Goal: Task Accomplishment & Management: Use online tool/utility

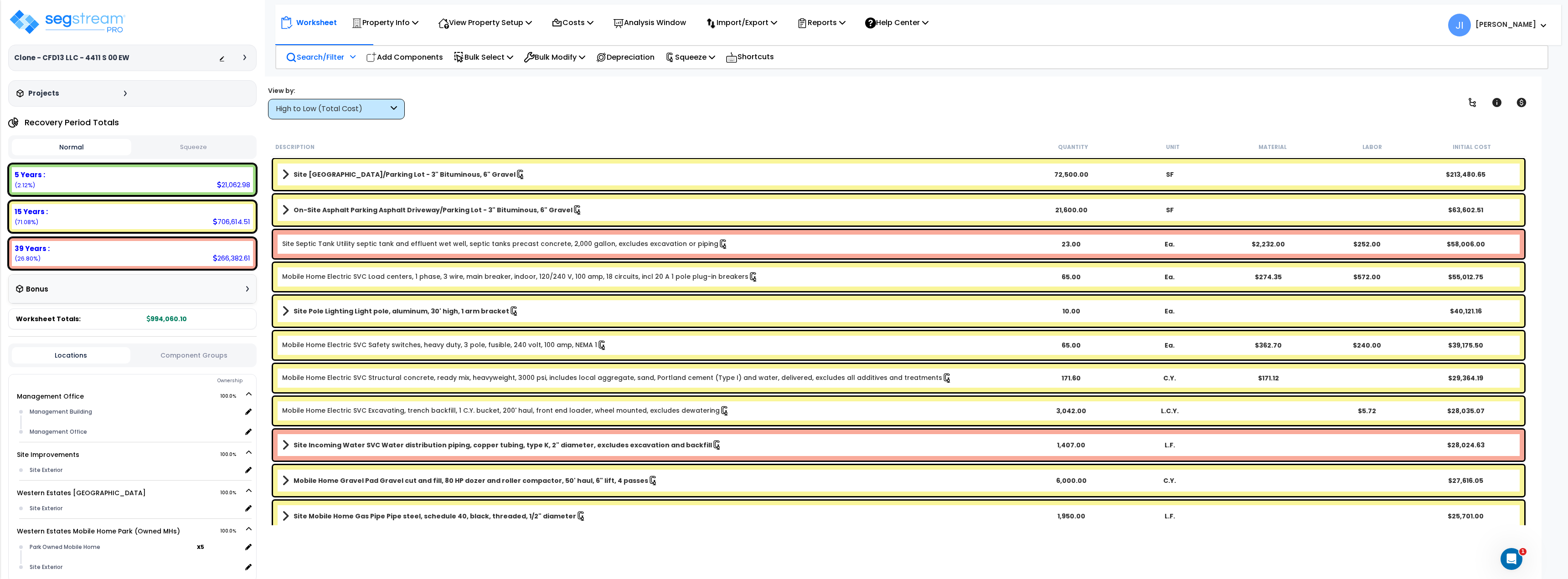
click at [336, 57] on p "Search/Filter" at bounding box center [315, 57] width 58 height 12
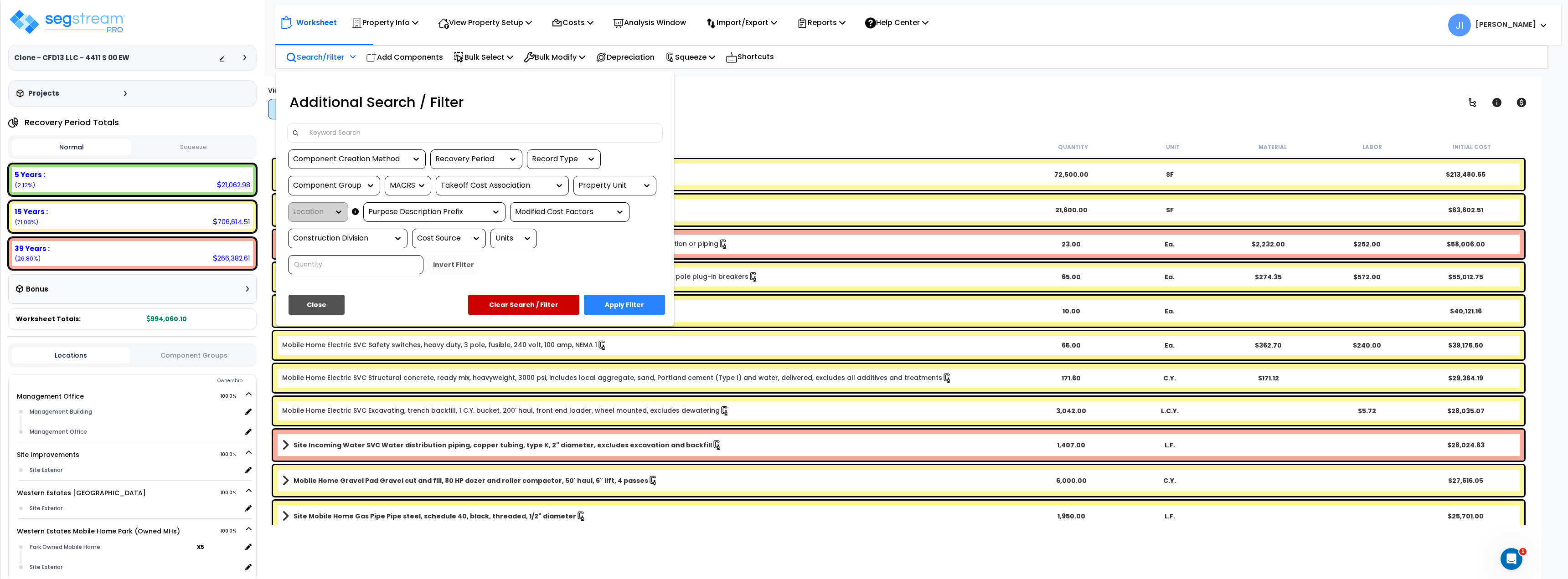
click at [343, 126] on input at bounding box center [481, 133] width 354 height 13
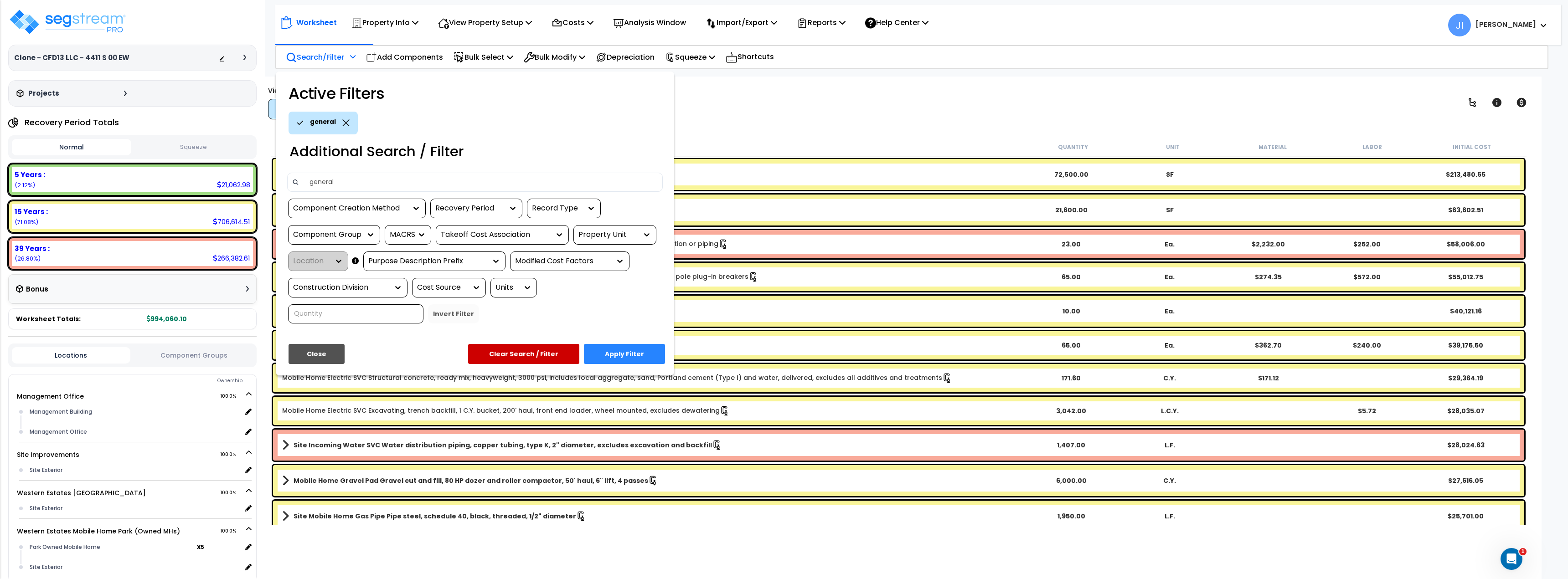
type input "general"
click at [638, 353] on button "Apply Filter" at bounding box center [624, 353] width 81 height 20
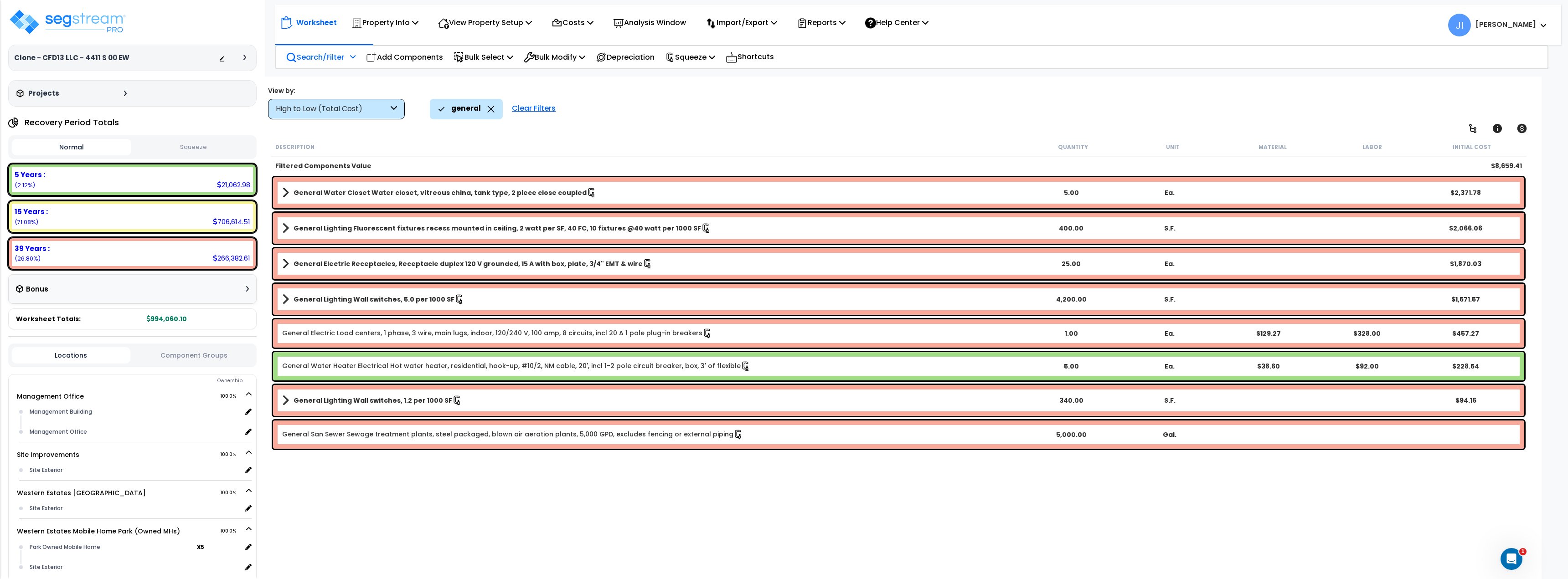
click at [642, 434] on link "General San Sewer Sewage treatment plants, steel packaged, blown air aeration p…" at bounding box center [513, 434] width 461 height 10
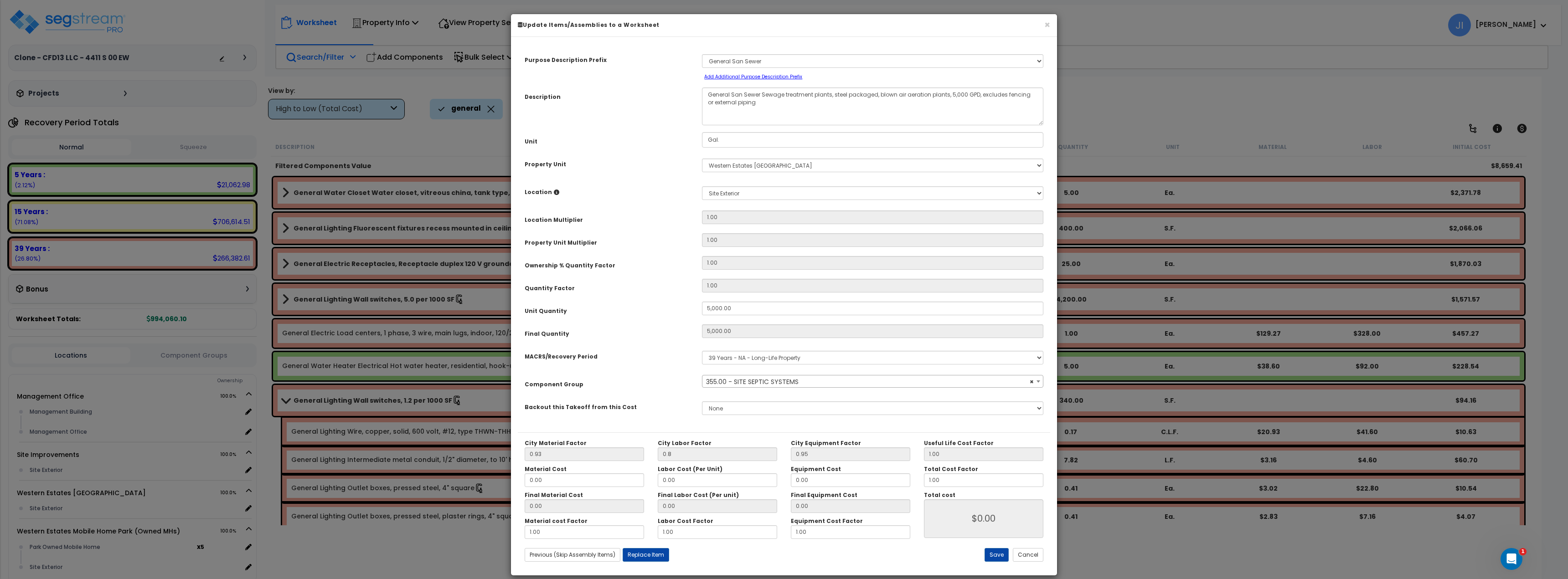
select select "46151"
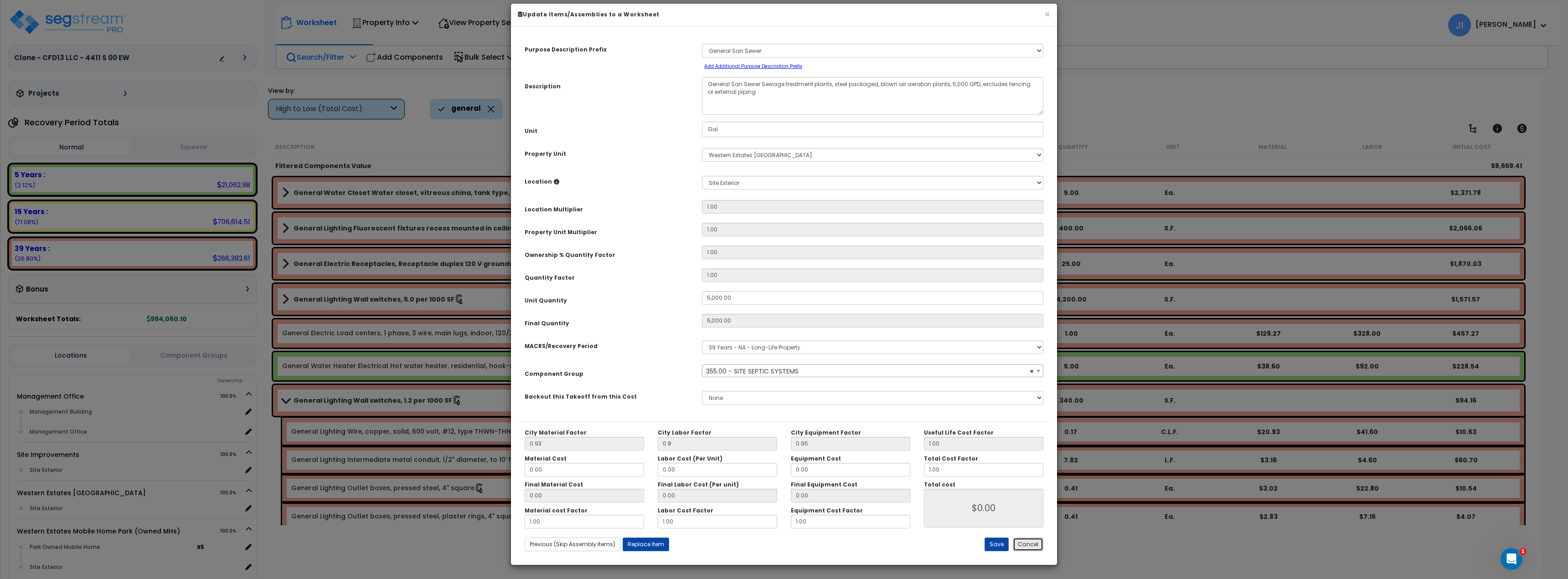
click at [1032, 543] on button "Cancel" at bounding box center [1028, 544] width 30 height 13
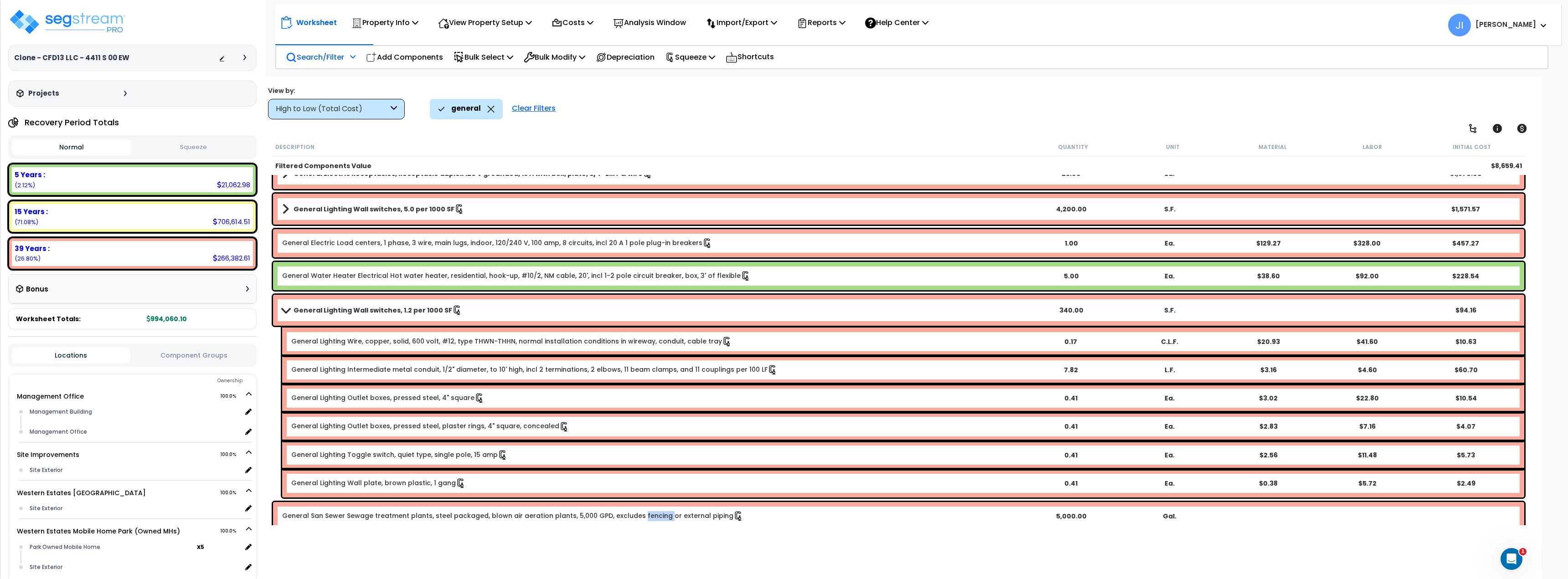
scroll to position [97, 0]
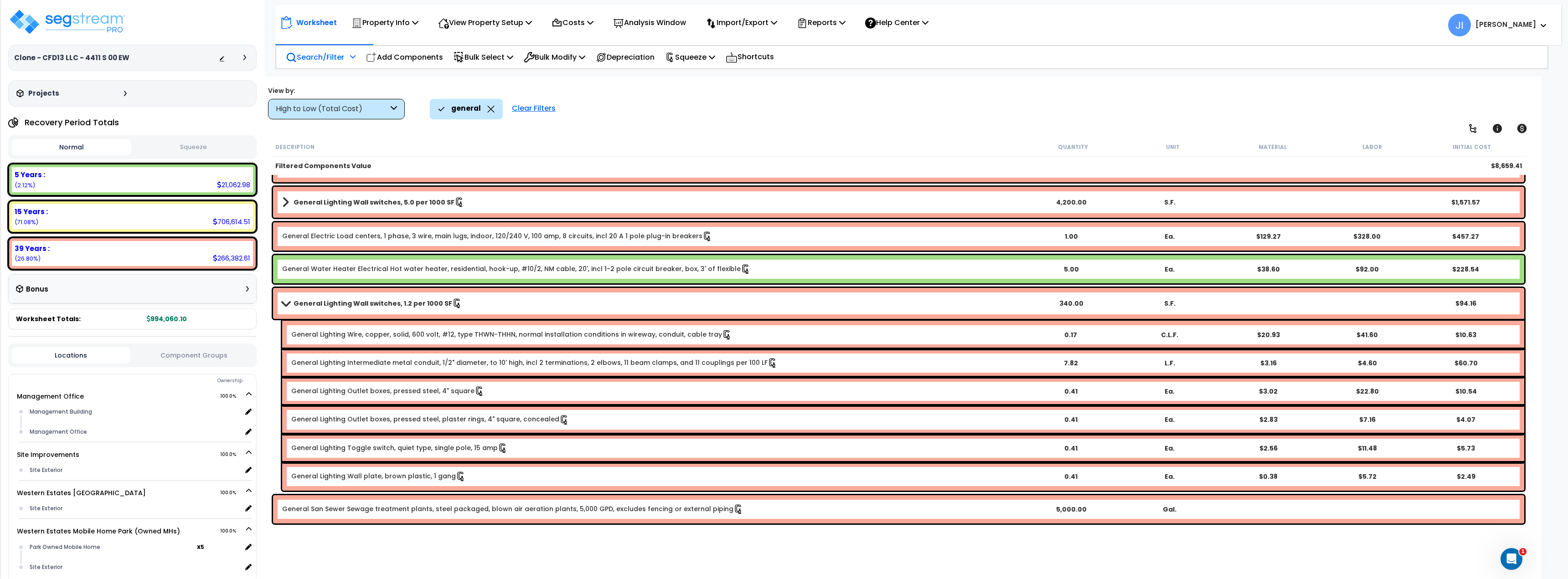
click at [556, 507] on link "General San Sewer Sewage treatment plants, steel packaged, blown air aeration p…" at bounding box center [513, 509] width 461 height 10
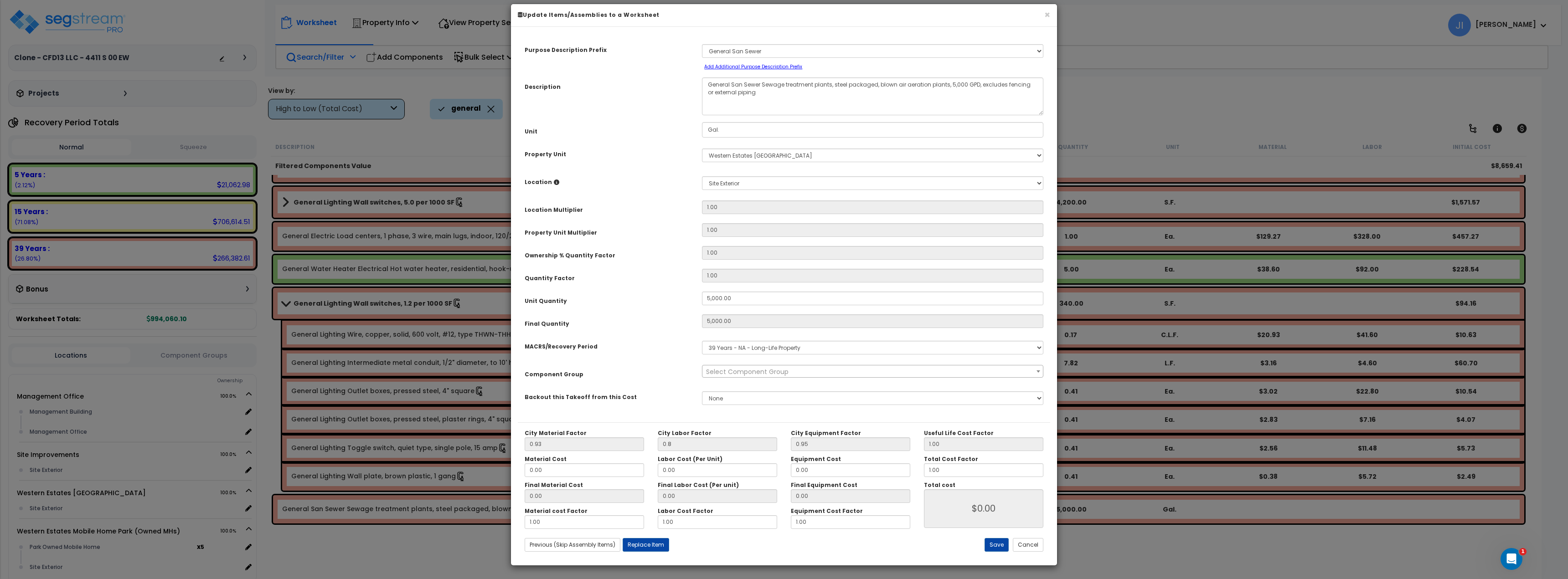
scroll to position [10, 0]
select select "46151"
click at [713, 547] on div "Previous (Skip Assembly Items) Next (Skip Assembly Items) Previous Next Replace…" at bounding box center [695, 544] width 355 height 13
click at [824, 474] on input "0.00" at bounding box center [850, 470] width 119 height 13
click at [794, 552] on div "City Material Factor 0.93 City Labor Factor 0.8 City Equipment Factor 0.95 Mate…" at bounding box center [784, 490] width 533 height 136
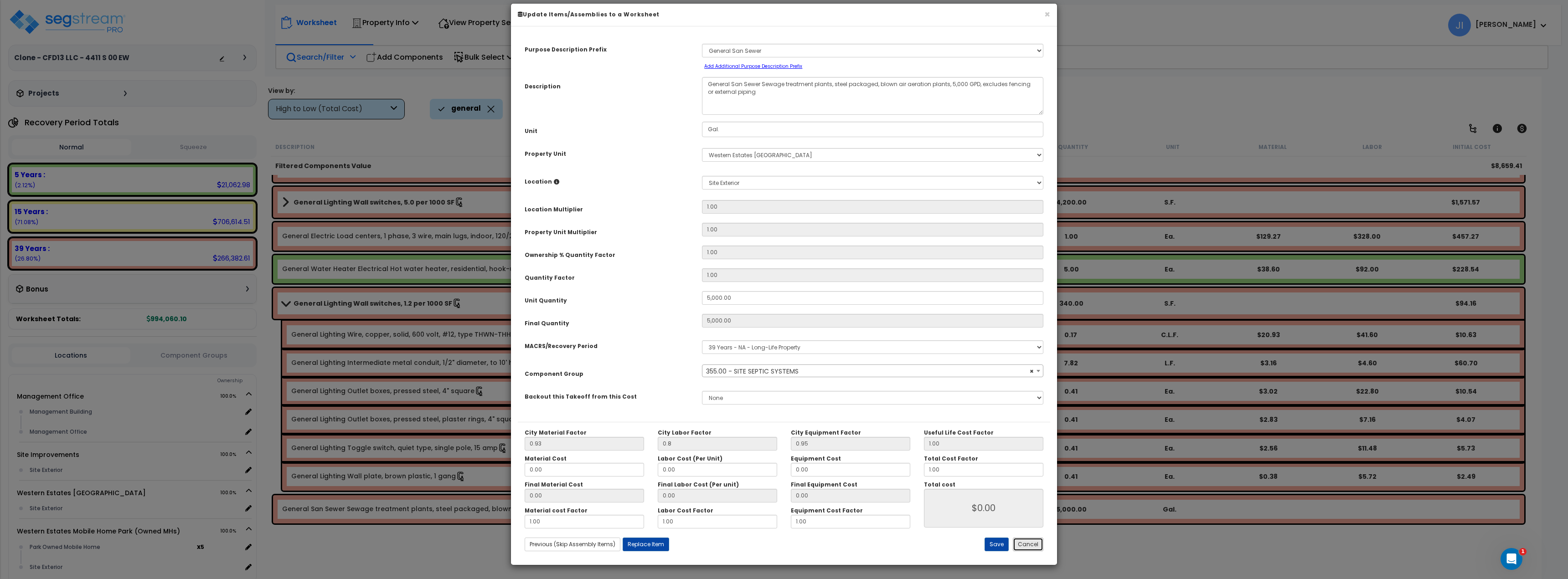
click at [1036, 546] on button "Cancel" at bounding box center [1028, 544] width 30 height 13
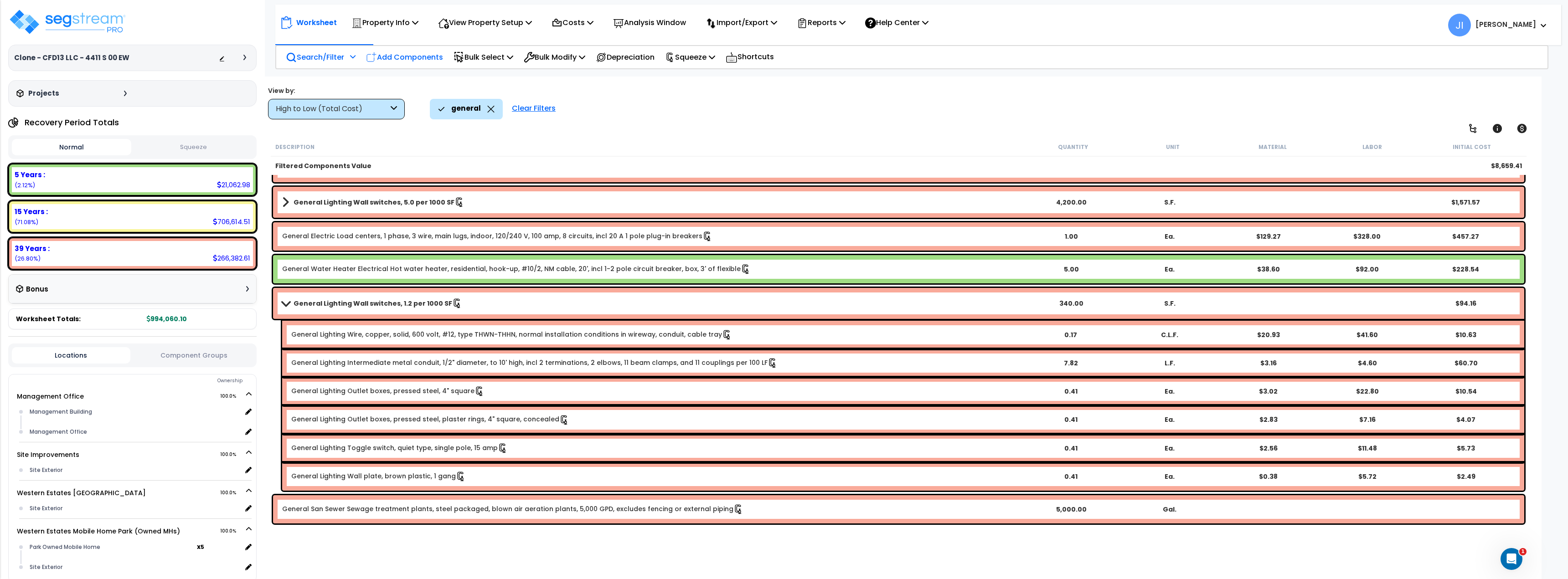
click at [424, 55] on p "Add Components" at bounding box center [404, 57] width 77 height 12
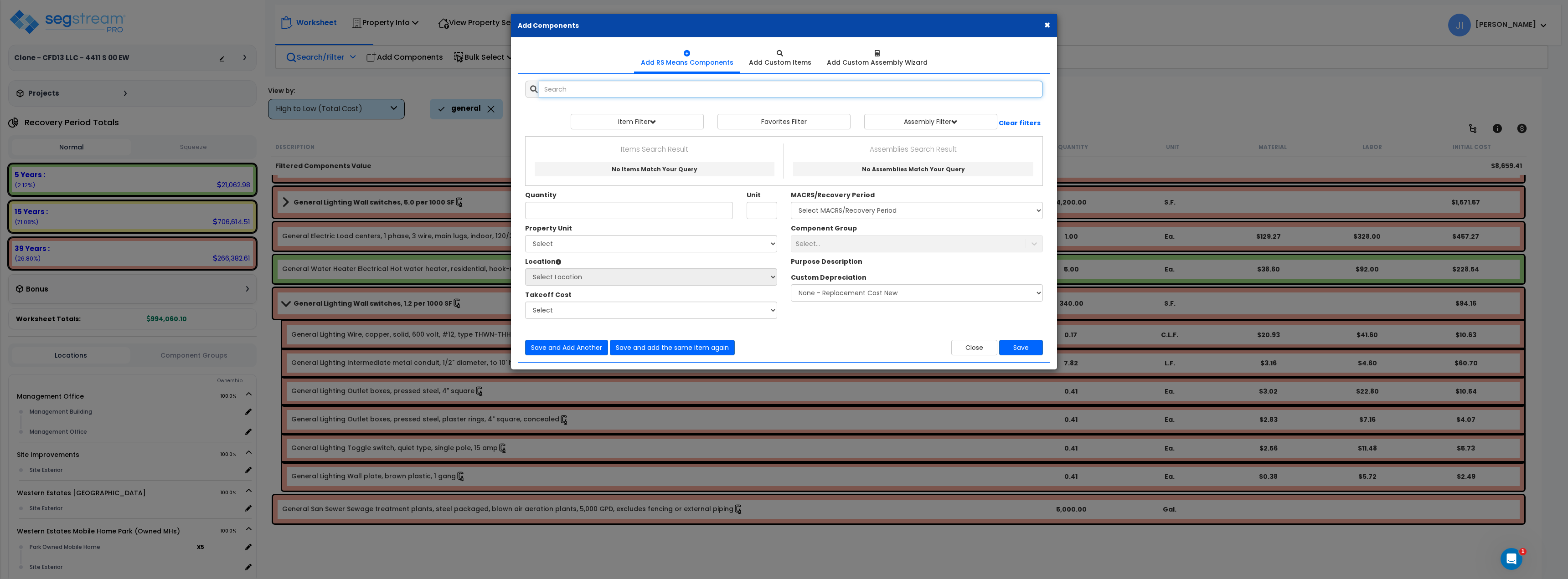
select select
click at [971, 345] on button "Close" at bounding box center [975, 347] width 46 height 15
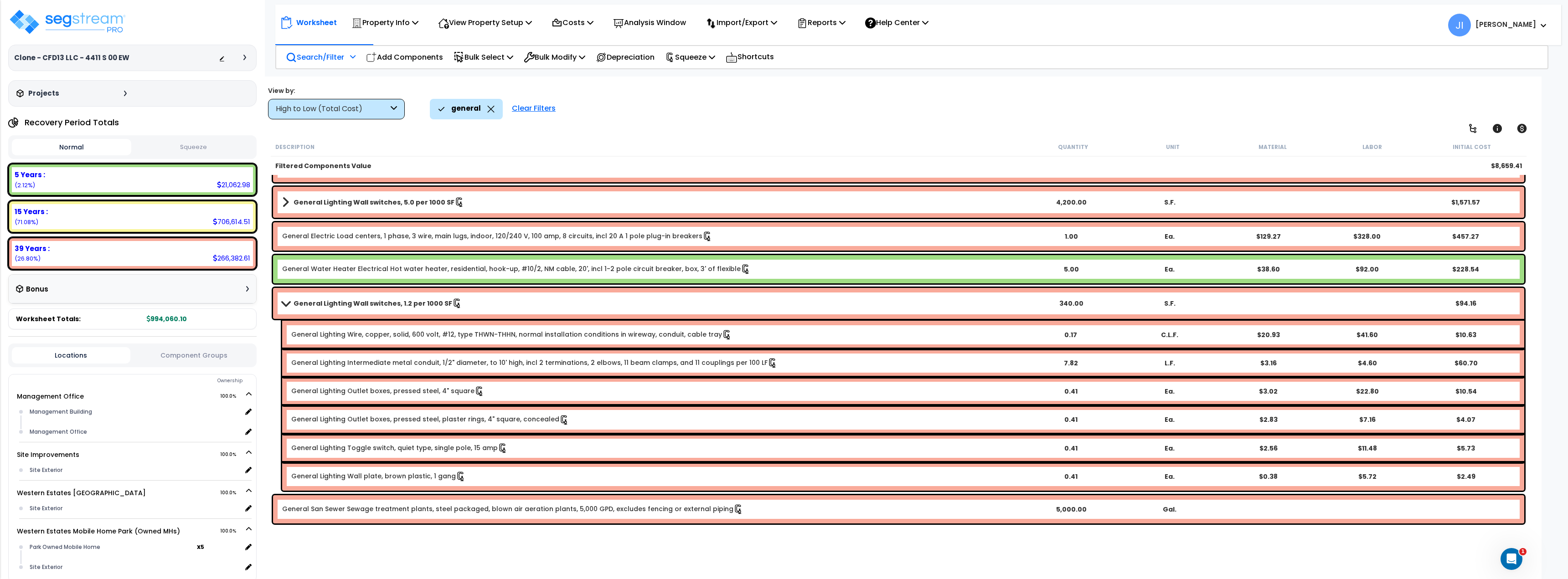
click at [494, 511] on link "General San Sewer Sewage treatment plants, steel packaged, blown air aeration p…" at bounding box center [513, 509] width 461 height 10
click at [589, 508] on link "General San Sewer Sewage treatment plants, steel packaged, blown air aeration p…" at bounding box center [513, 509] width 461 height 10
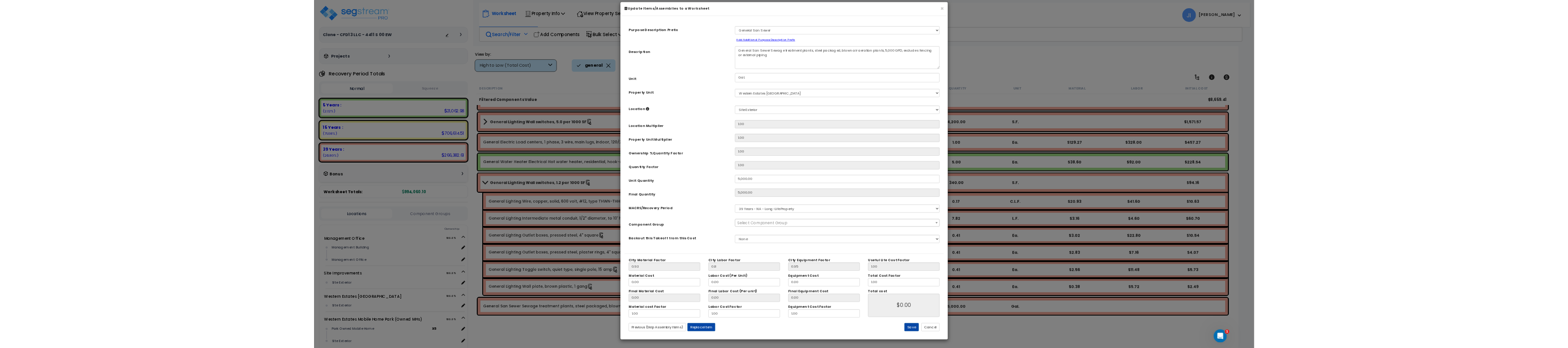
scroll to position [0, 0]
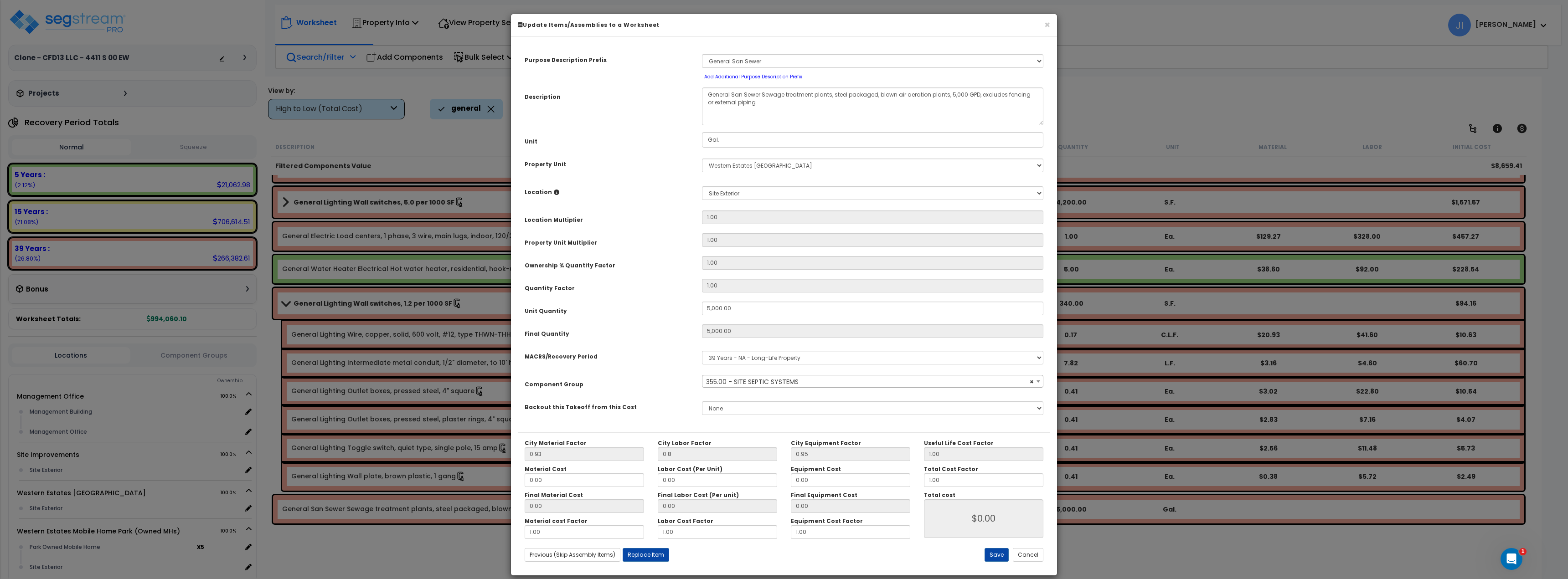
select select "46151"
drag, startPoint x: 763, startPoint y: 97, endPoint x: 796, endPoint y: 98, distance: 33.0
click at [796, 98] on textarea "General San Sewer Sewage treatment plants, steel packaged, blown air aeration p…" at bounding box center [872, 106] width 341 height 38
drag, startPoint x: 761, startPoint y: 95, endPoint x: 859, endPoint y: 100, distance: 98.1
click at [831, 96] on textarea "General San Sewer Sewage treatment plants, steel packaged, blown air aeration p…" at bounding box center [872, 106] width 341 height 38
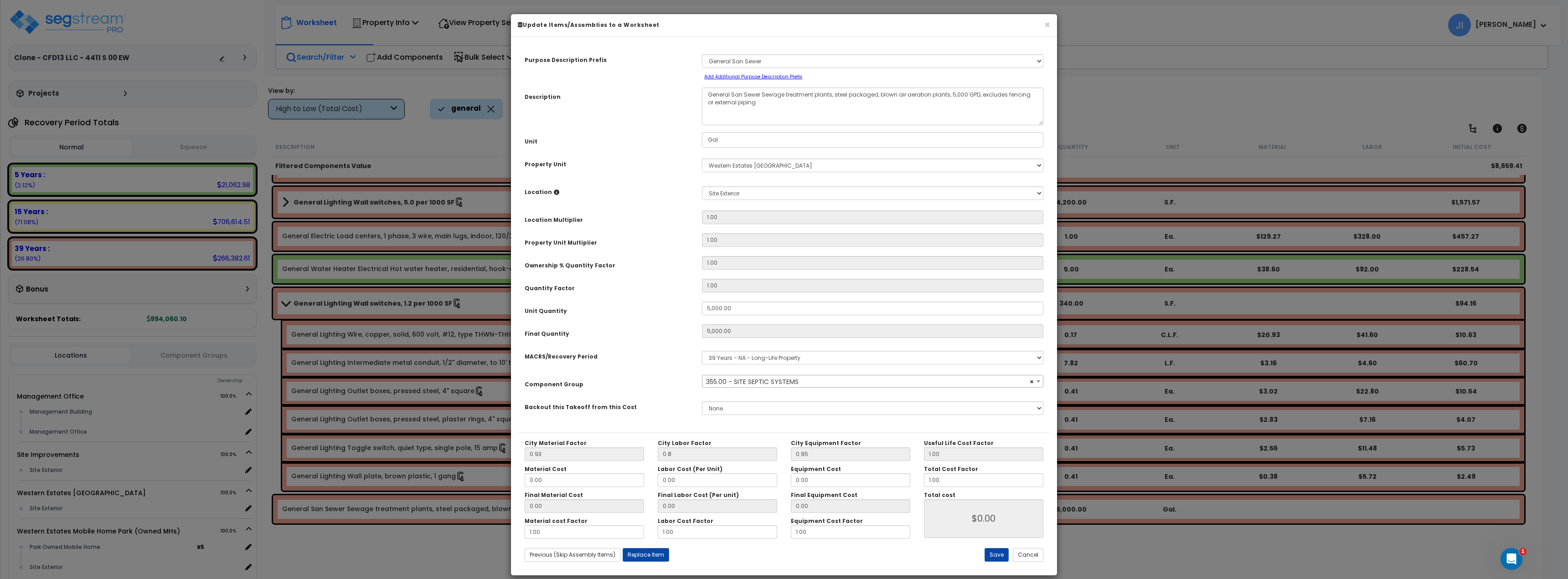
click at [1128, 111] on div "× Update Items/Assemblies to a Worksheet Purpose Description Prefix Select A/V …" at bounding box center [784, 290] width 1568 height 579
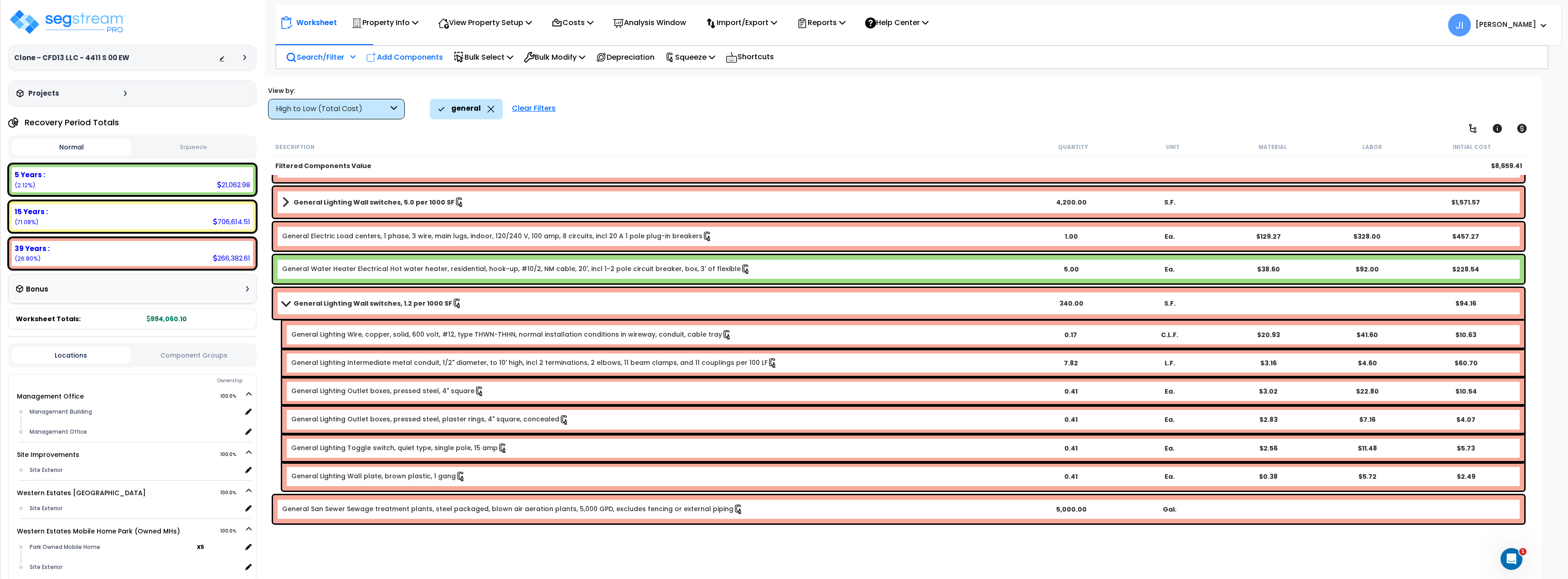
click at [433, 64] on div "Add Components" at bounding box center [404, 57] width 87 height 21
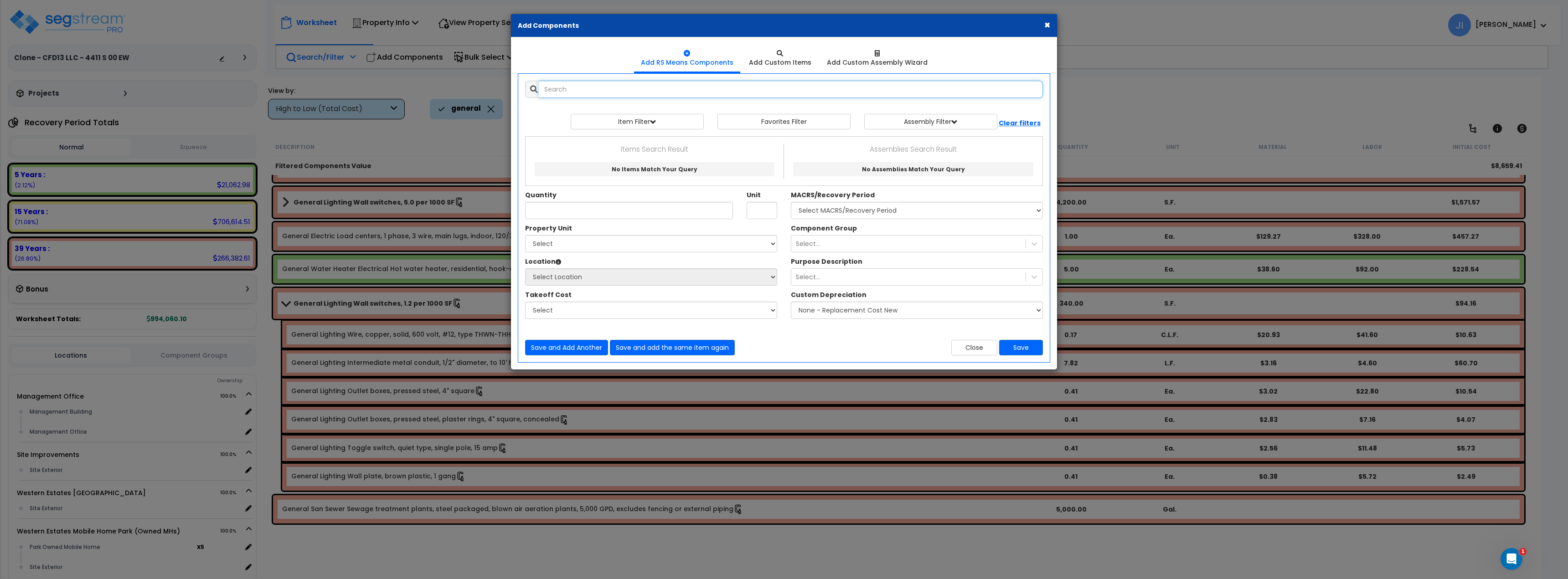
click at [648, 95] on input "text" at bounding box center [791, 89] width 504 height 17
paste input "Sewage treatment plants,"
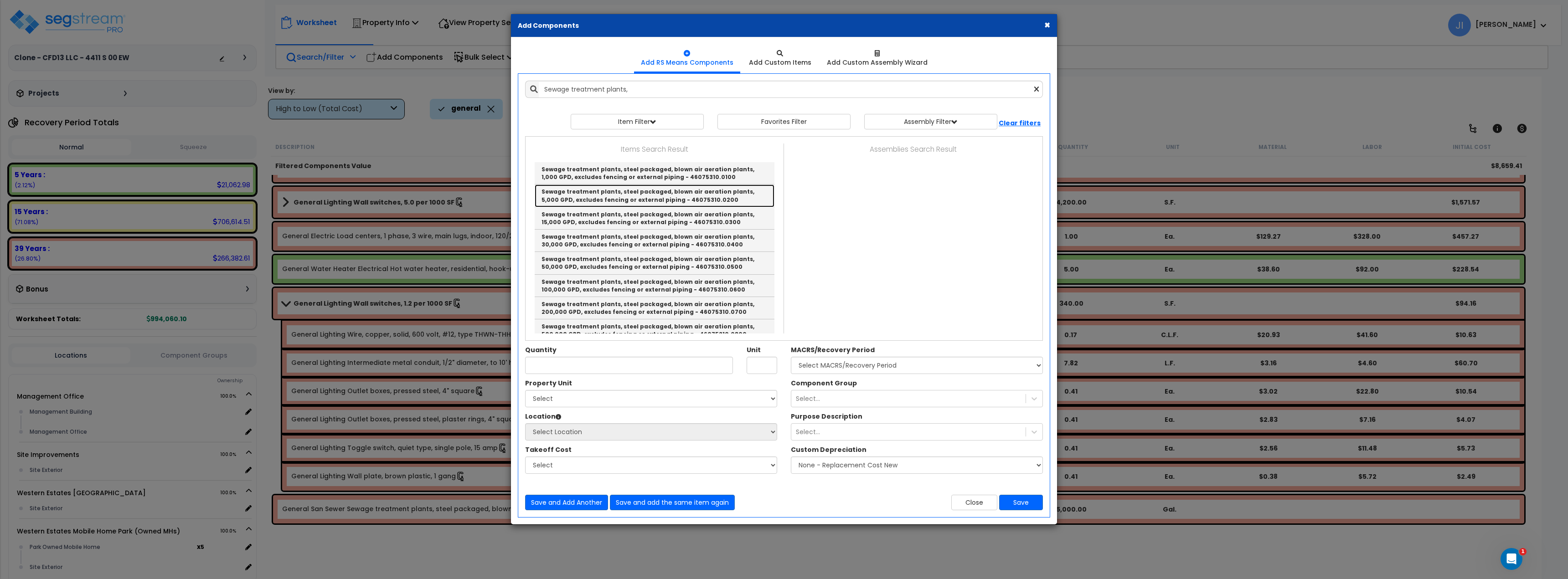
click at [697, 192] on link "Sewage treatment plants, steel packaged, blown air aeration plants, 5,000 GPD, …" at bounding box center [654, 195] width 240 height 23
type input "Sewage treatment plants, steel packaged, blown air aeration plants, 5,000 GPD, …"
type input "Gal."
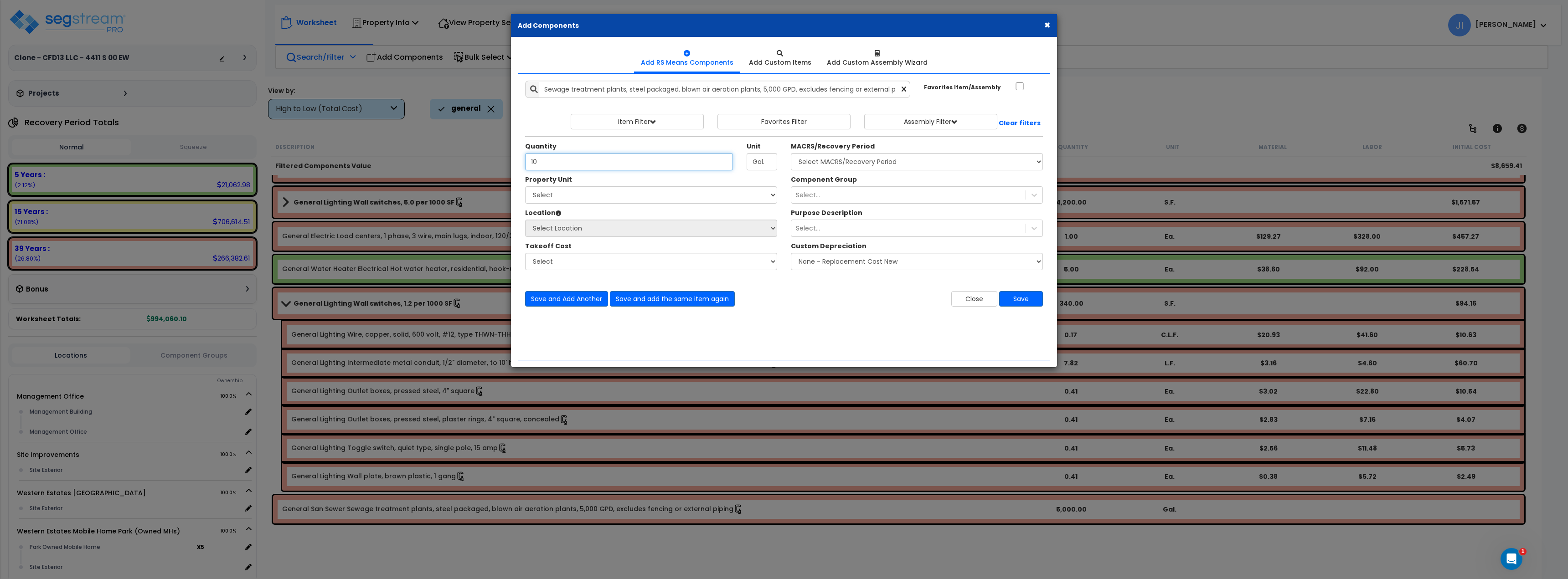
type input "10"
click at [606, 196] on select "Select Management Office Site Improvements [GEOGRAPHIC_DATA] [GEOGRAPHIC_DATA] …" at bounding box center [651, 195] width 252 height 17
select select "169629"
click at [525, 186] on select "Select Management Office Site Improvements [GEOGRAPHIC_DATA] [GEOGRAPHIC_DATA] …" at bounding box center [651, 195] width 252 height 17
click at [603, 222] on select "Select Building Building Interior Management Building Management Office Add Add…" at bounding box center [651, 228] width 252 height 17
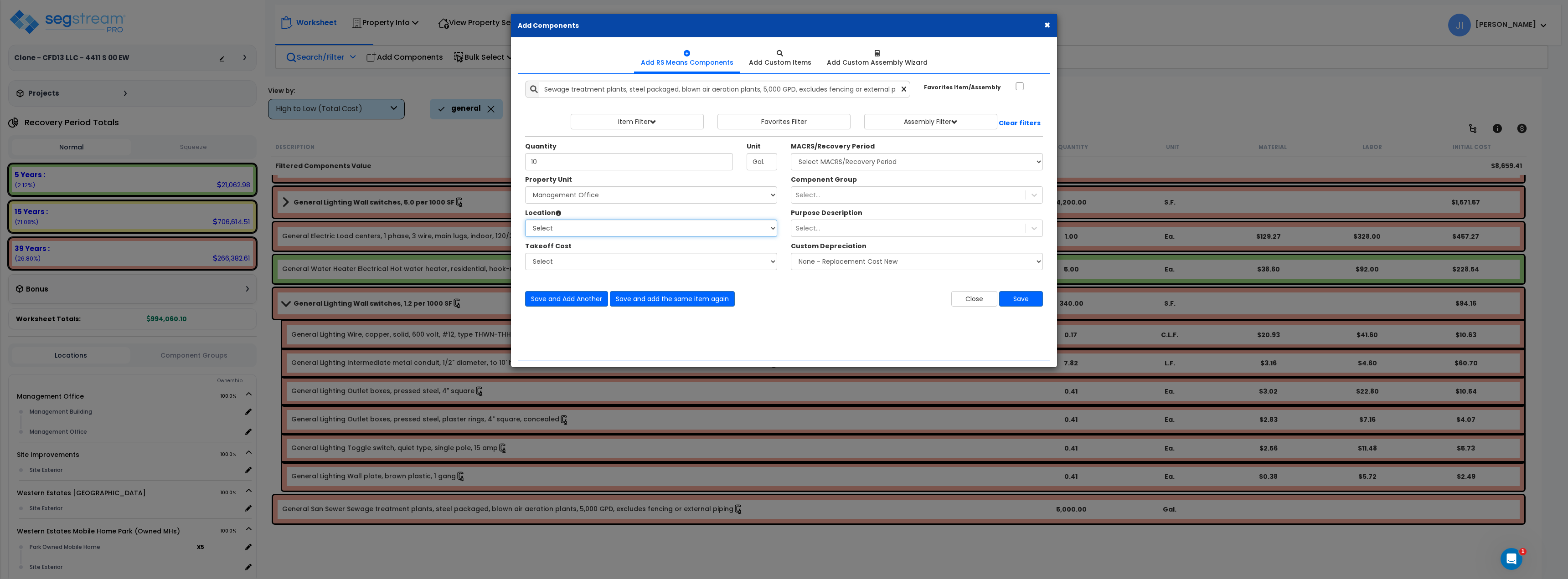
select select "6"
click at [525, 220] on select "Select Building Building Interior Management Building Management Office Add Add…" at bounding box center [651, 228] width 252 height 17
click at [698, 266] on select "Select" at bounding box center [651, 262] width 252 height 17
click at [698, 266] on select "Select" at bounding box center [651, 262] width 252 height 17
click at [879, 165] on select "Select MACRS/Recovery Period 5 Years - 57.0 - Distributive Trades & Services 5 …" at bounding box center [917, 162] width 252 height 17
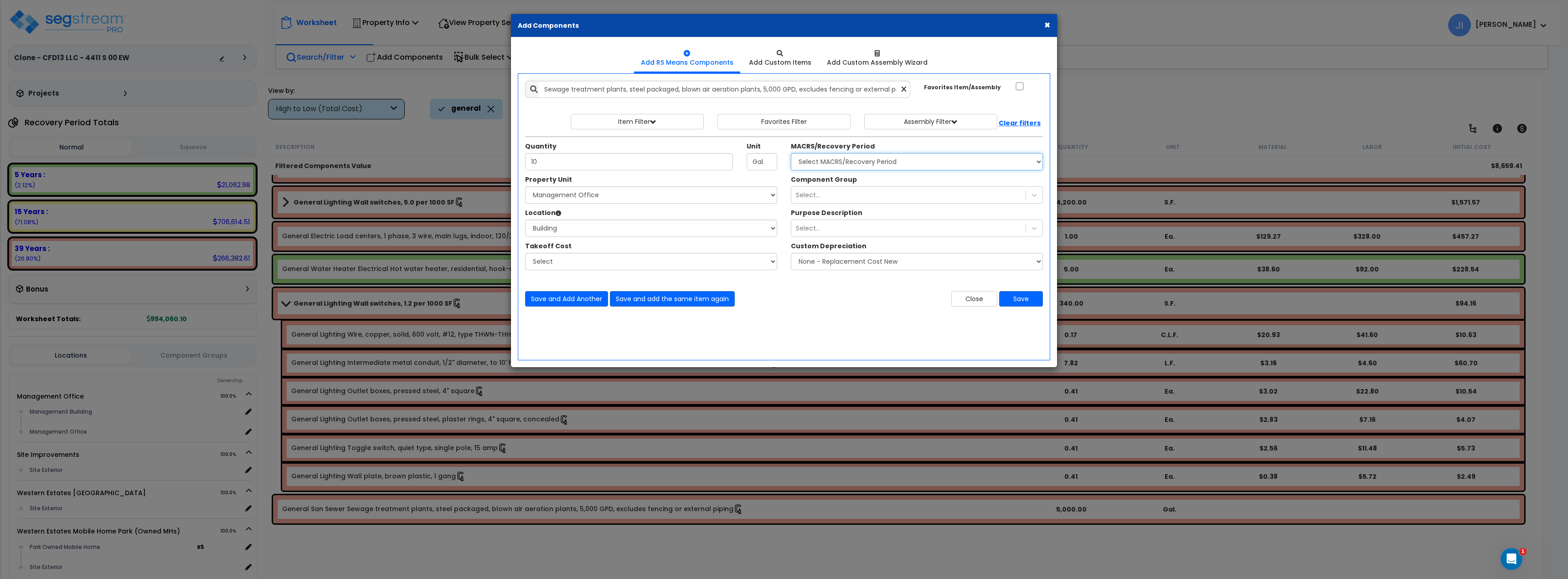
click at [882, 162] on select "Select MACRS/Recovery Period 5 Years - 57.0 - Distributive Trades & Services 5 …" at bounding box center [917, 162] width 252 height 17
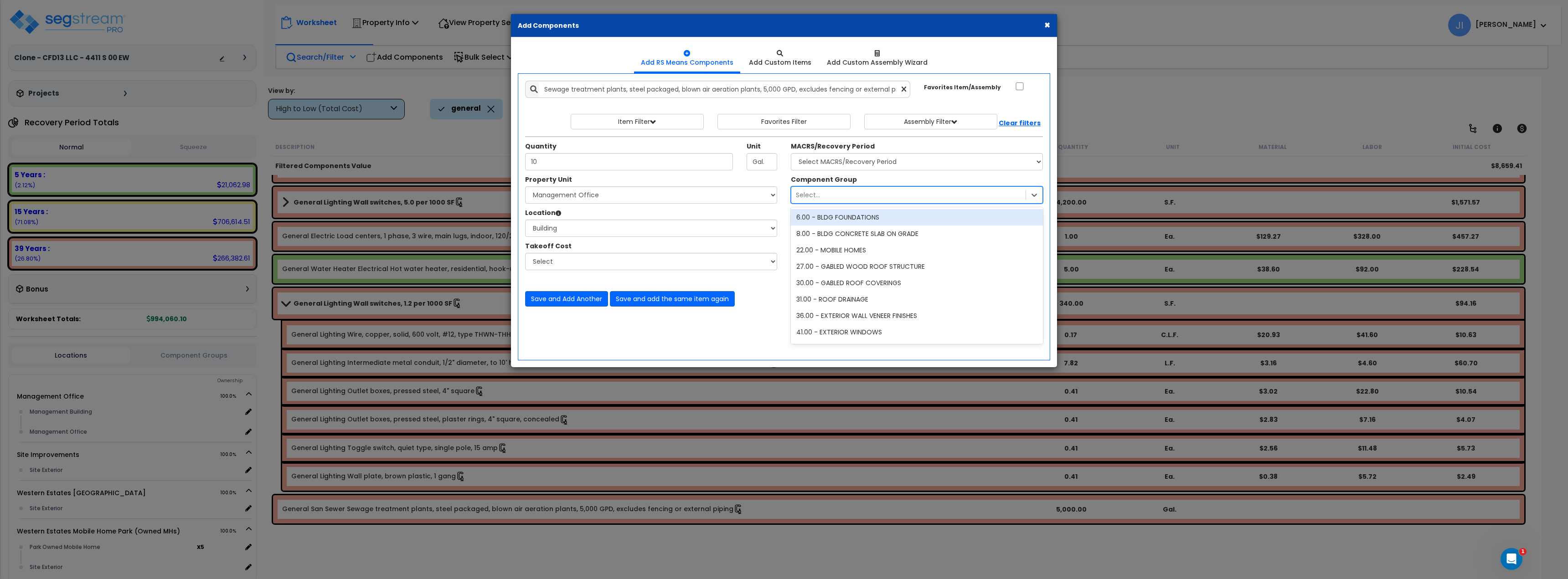
click at [866, 192] on div "Select..." at bounding box center [908, 195] width 234 height 15
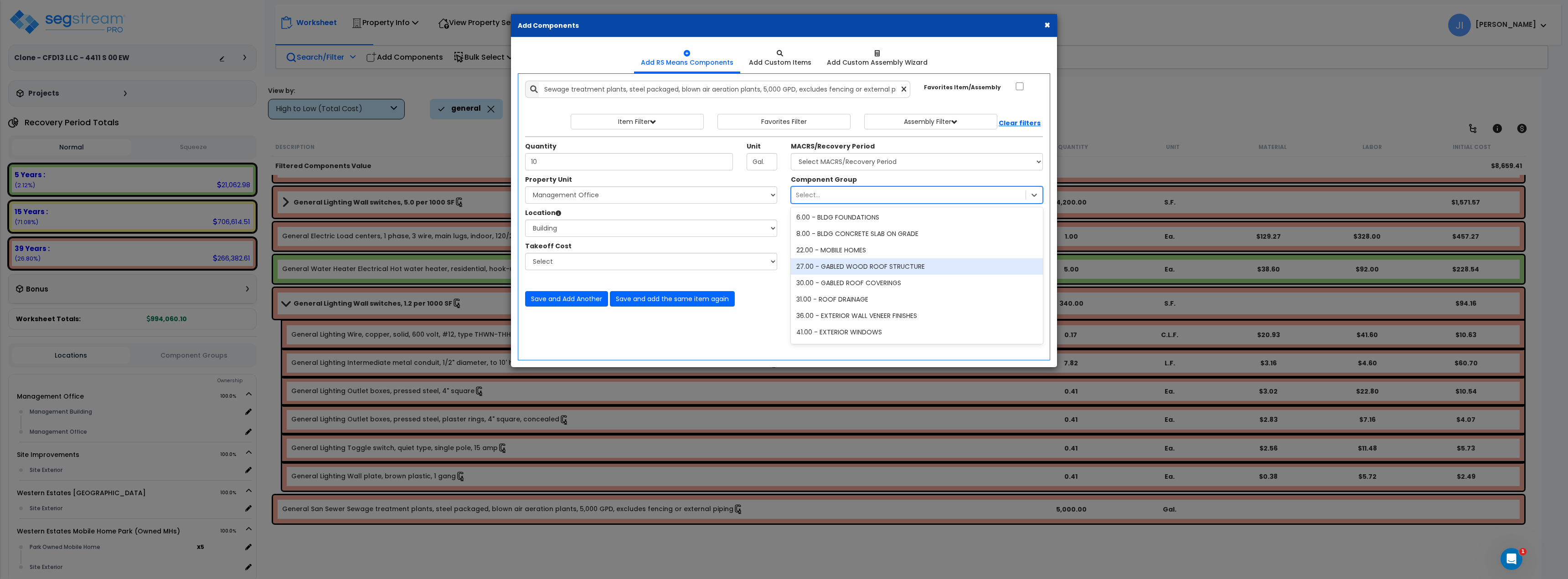
click at [831, 267] on div "27.00 - GABLED WOOD ROOF STRUCTURE" at bounding box center [917, 266] width 252 height 16
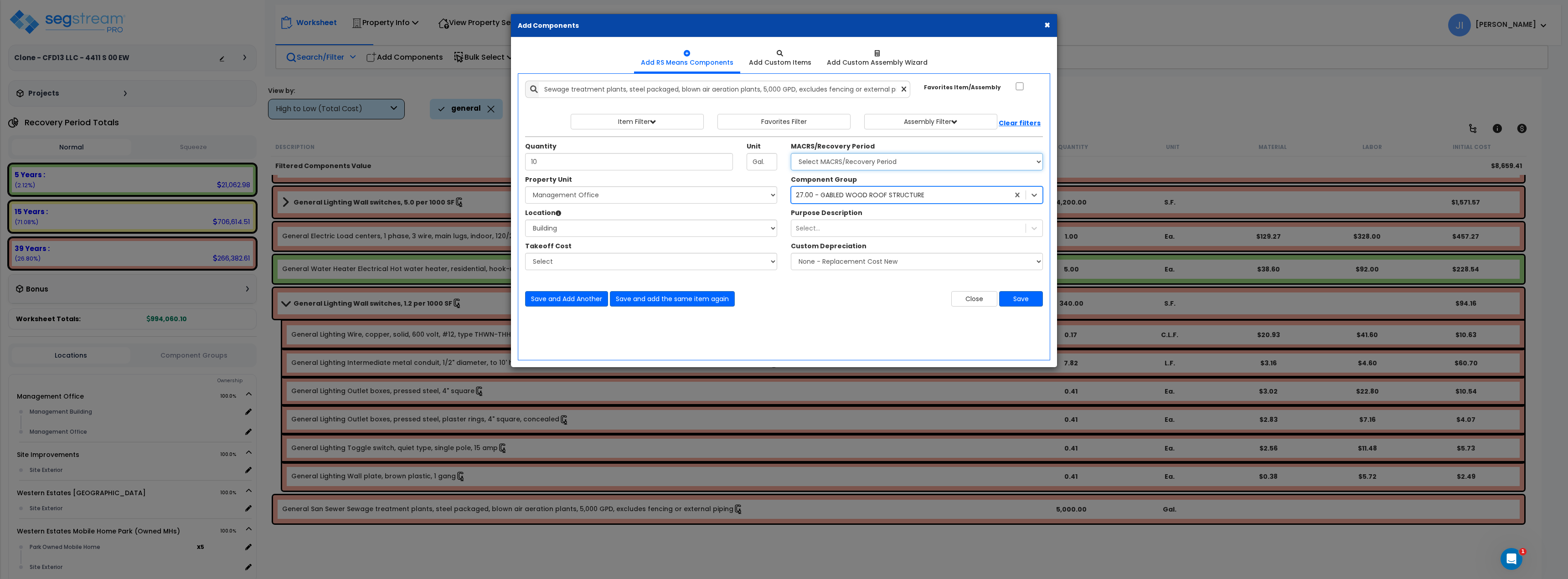
click at [866, 167] on select "Select MACRS/Recovery Period 5 Years - 57.0 - Distributive Trades & Services 5 …" at bounding box center [917, 162] width 252 height 17
select select "3668"
click at [791, 153] on select "Select MACRS/Recovery Period 5 Years - 57.0 - Distributive Trades & Services 5 …" at bounding box center [917, 162] width 252 height 17
click at [855, 196] on div "27.00 - GABLED WOOD ROOF STRUCTURE" at bounding box center [859, 195] width 128 height 9
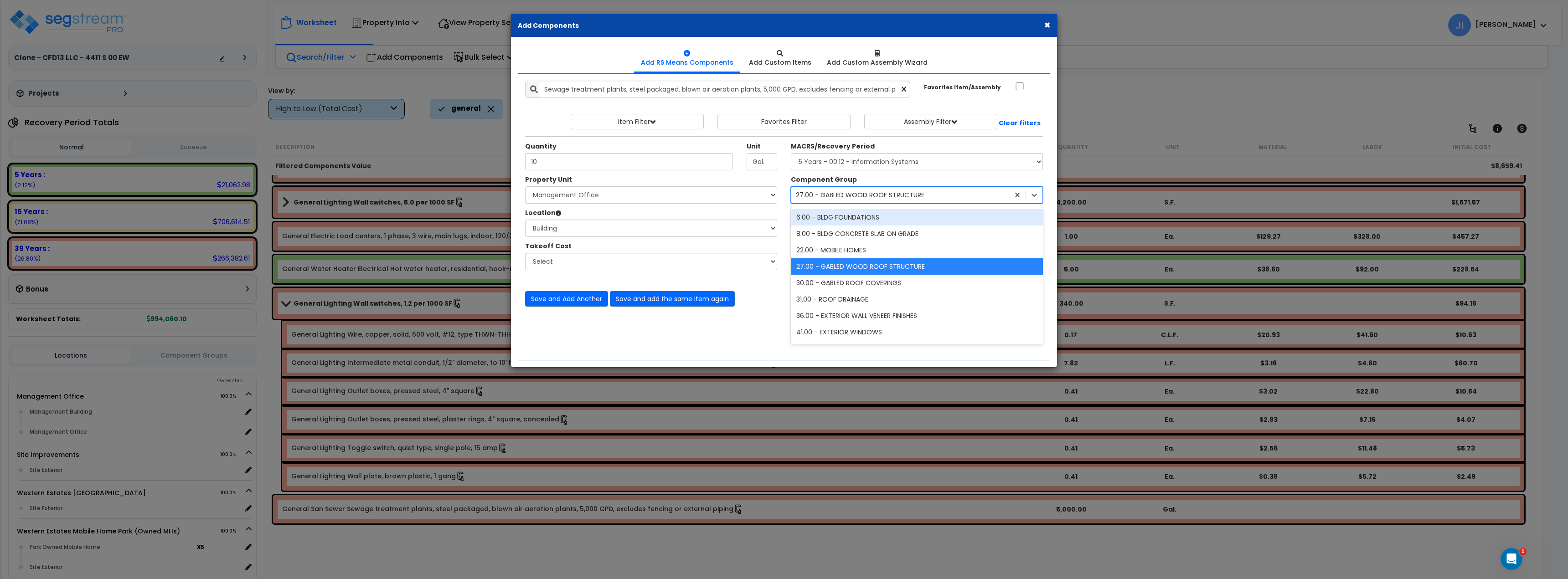
click at [850, 219] on div "6.00 - BLDG FOUNDATIONS" at bounding box center [917, 217] width 252 height 16
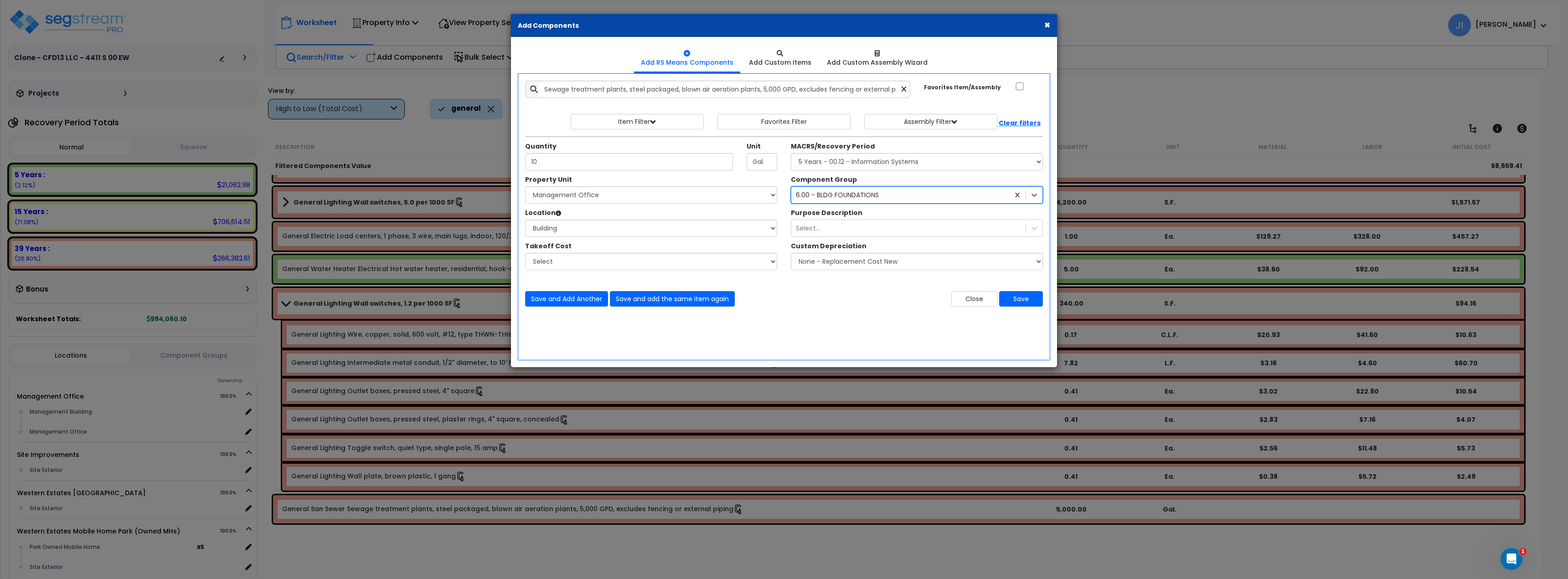
click at [852, 218] on div "Purpose Description Select..." at bounding box center [917, 222] width 266 height 29
click at [850, 227] on div "Select..." at bounding box center [908, 228] width 234 height 15
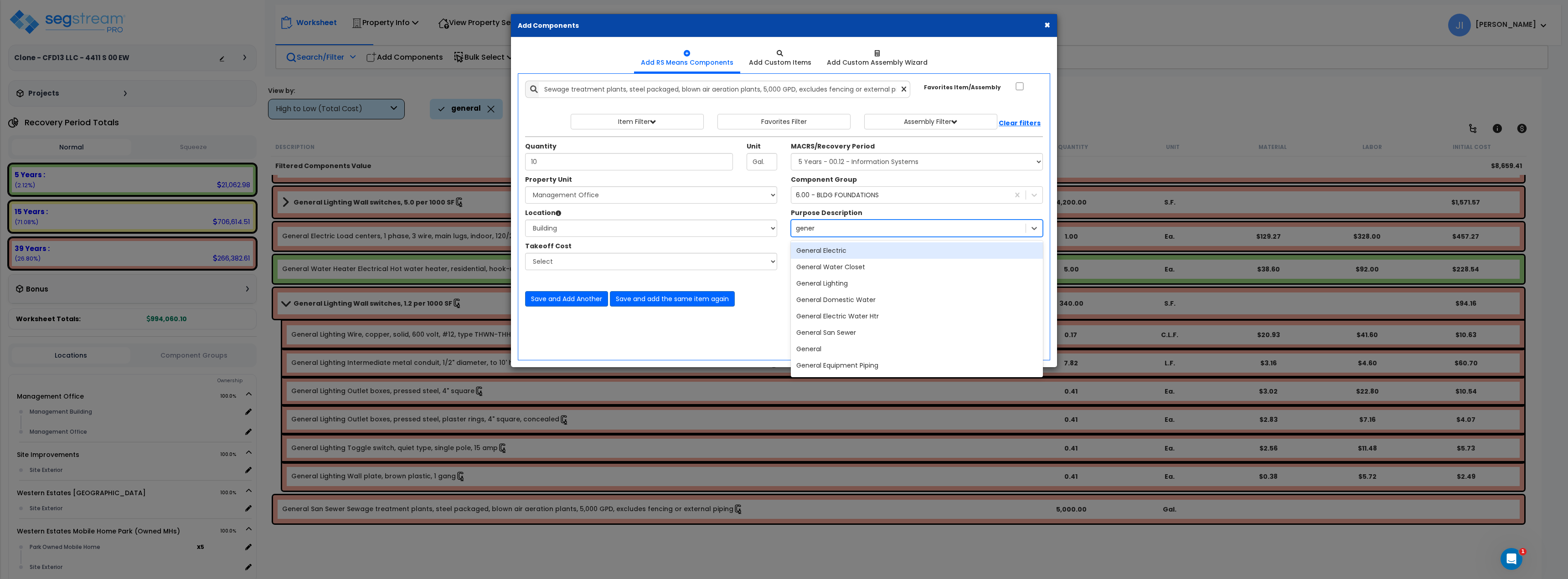
type input "genera"
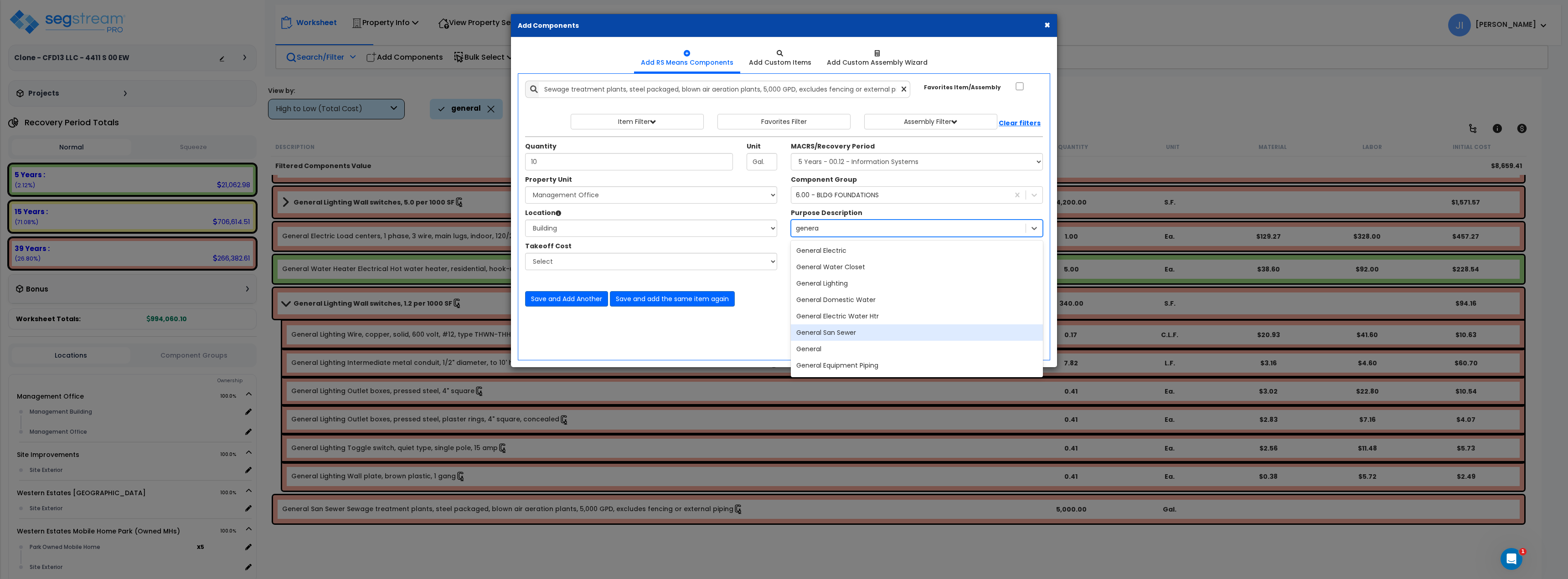
click at [845, 331] on div "General San Sewer" at bounding box center [917, 332] width 252 height 16
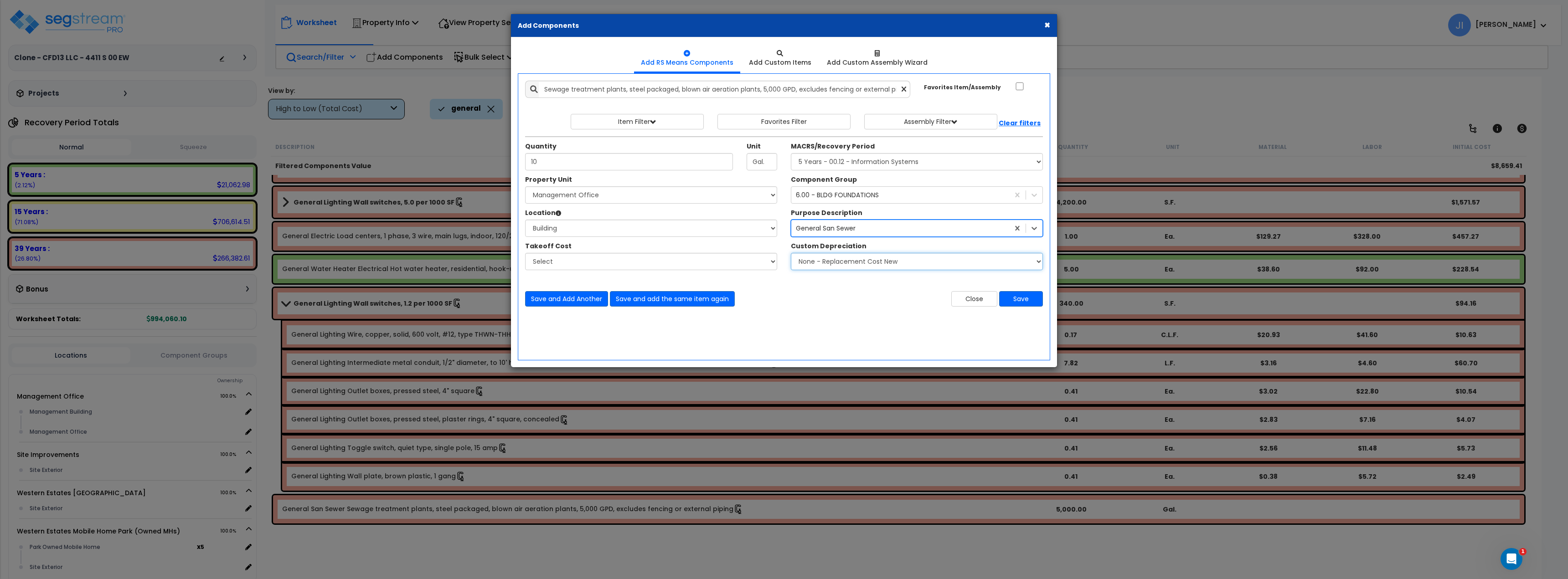
click at [864, 264] on select "None - Replacement Cost New Excellent - 90% Good - 75% Fair - 50% Bad - 25% Rep…" at bounding box center [917, 262] width 252 height 17
click at [872, 262] on select "None - Replacement Cost New Excellent - 90% Good - 75% Fair - 50% Bad - 25% Rep…" at bounding box center [917, 262] width 252 height 17
click at [1024, 122] on b "Clear filters" at bounding box center [1020, 123] width 42 height 9
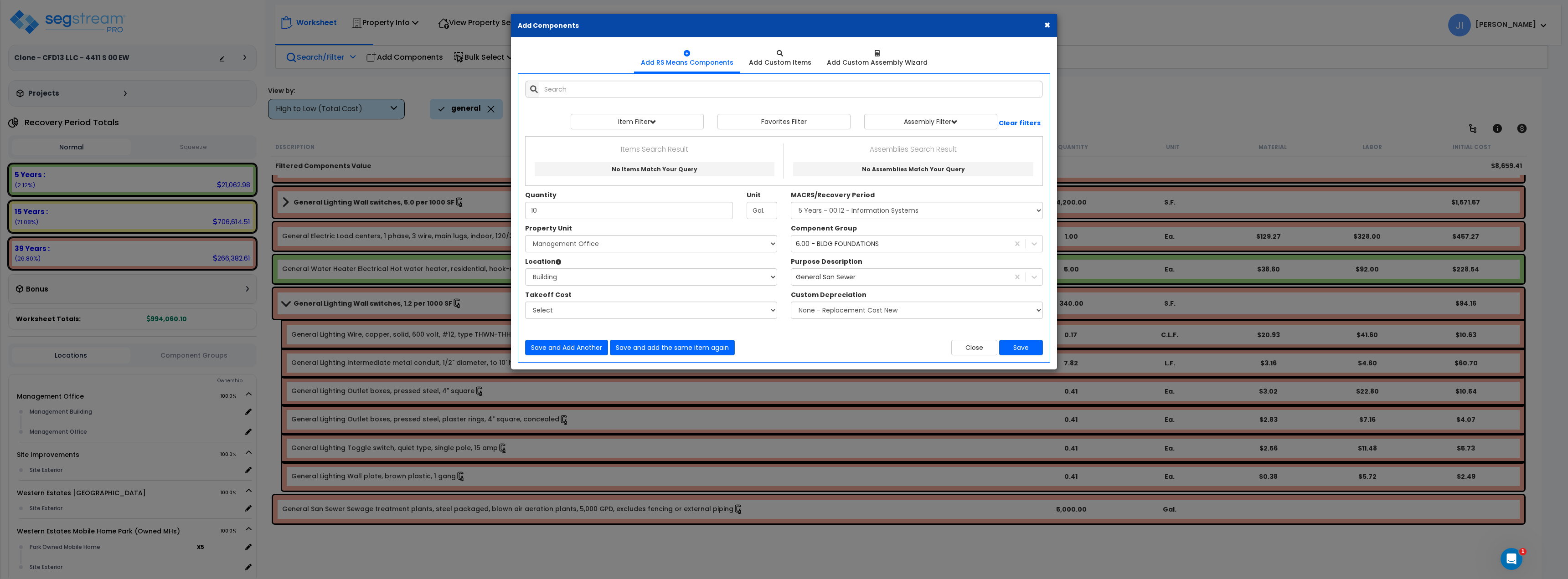
click at [631, 100] on div "Add Items Add Assemblies Both 3308741 Select 10" at bounding box center [783, 218] width 531 height 288
click at [619, 89] on input "text" at bounding box center [791, 89] width 504 height 17
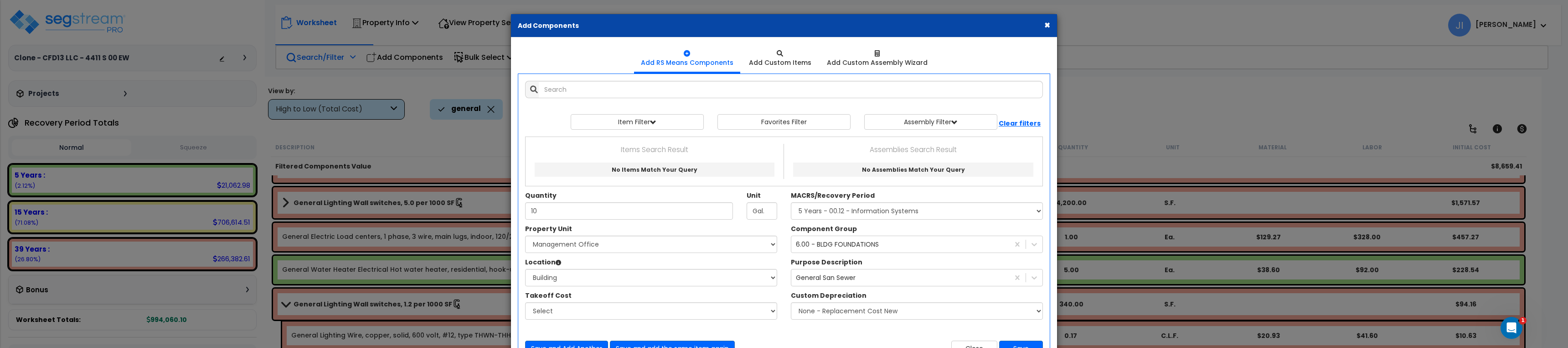
click at [620, 79] on div "Add Items Add Assemblies Both 3308741 Select 10" at bounding box center [783, 218] width 531 height 289
click at [612, 87] on input "text" at bounding box center [791, 90] width 504 height 17
paste input "Sewage treatment plants,"
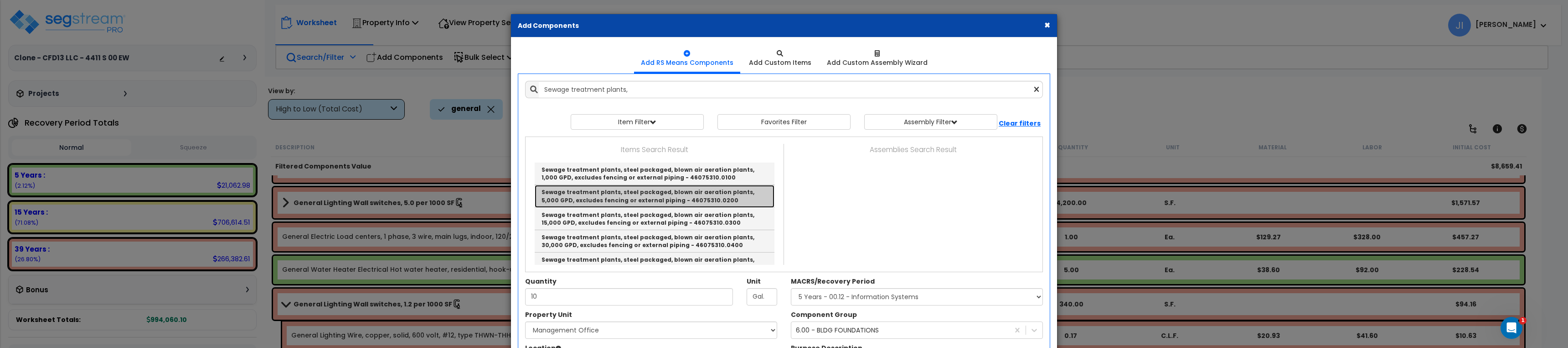
click at [636, 194] on link "Sewage treatment plants, steel packaged, blown air aeration plants, 5,000 GPD, …" at bounding box center [654, 196] width 240 height 23
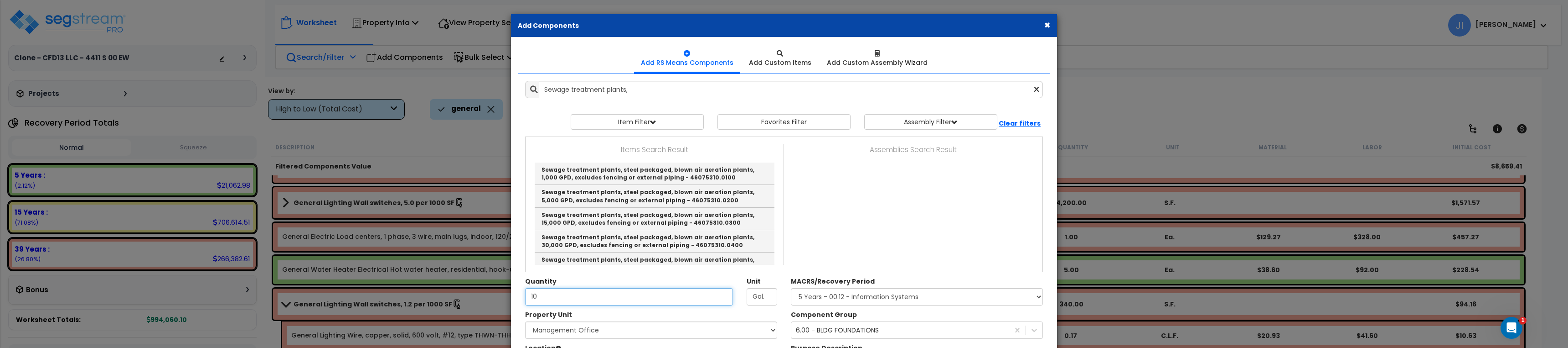
type input "Sewage treatment plants, steel packaged, blown air aeration plants, 5,000 GPD, …"
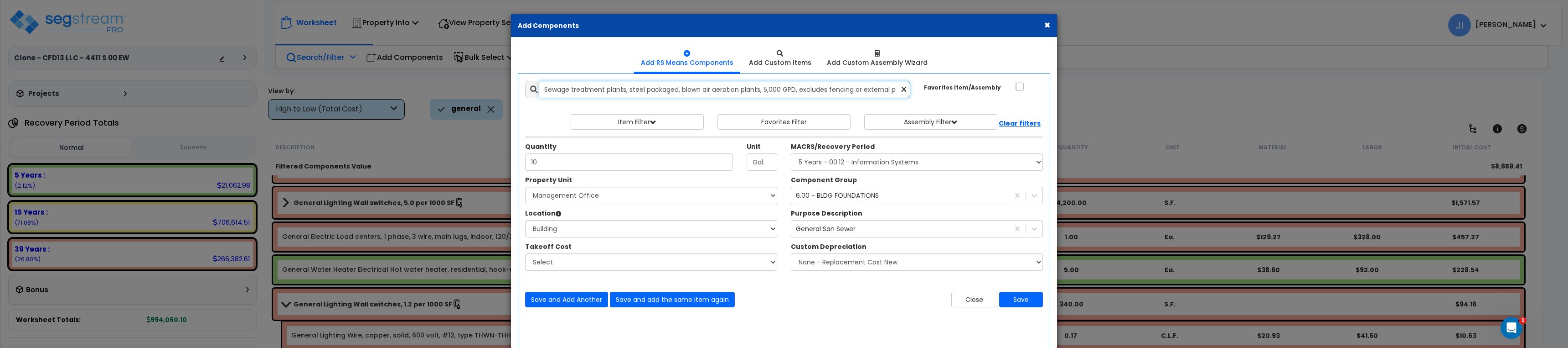
drag, startPoint x: 625, startPoint y: 90, endPoint x: 525, endPoint y: 90, distance: 100.0
click at [525, 90] on div "Sewage treatment plants, steel packaged, blown air aeration plants, 5,000 GPD, …" at bounding box center [718, 90] width 385 height 17
click at [905, 87] on icon at bounding box center [903, 90] width 4 height 8
click at [601, 85] on input "text" at bounding box center [724, 90] width 371 height 17
paste input "Sewage treatment plants"
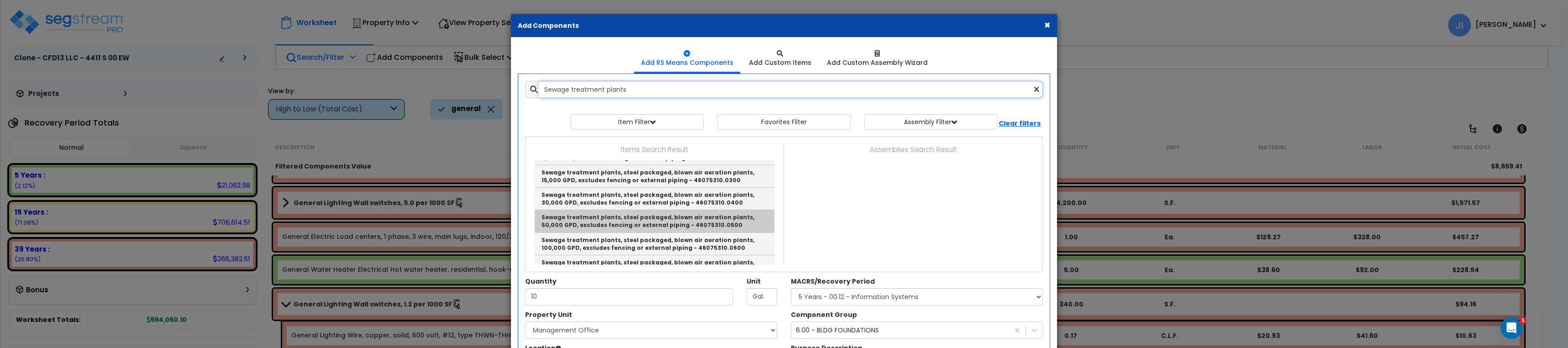
scroll to position [46, 0]
click at [684, 215] on link "Sewage treatment plants, steel packaged, blown air aeration plants, 50,000 GPD,…" at bounding box center [654, 218] width 240 height 23
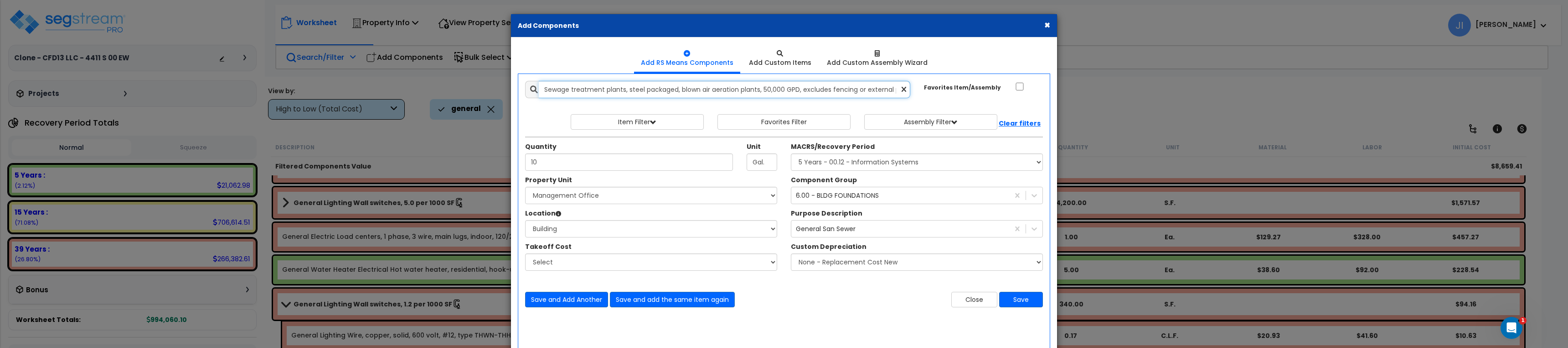
click at [696, 94] on input "Sewage treatment plants, steel packaged, blown air aeration plants, 50,000 GPD,…" at bounding box center [724, 90] width 371 height 17
paste input "text"
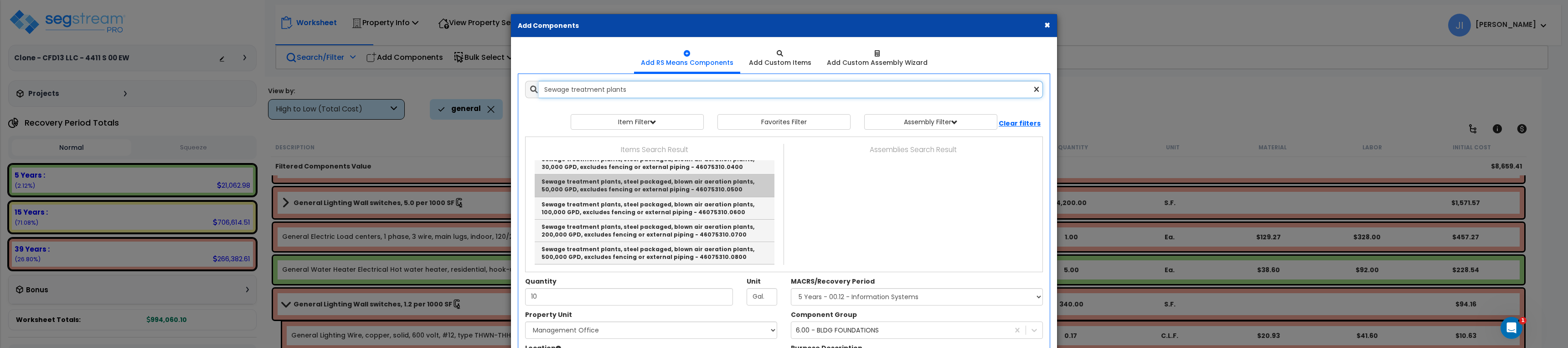
scroll to position [228, 0]
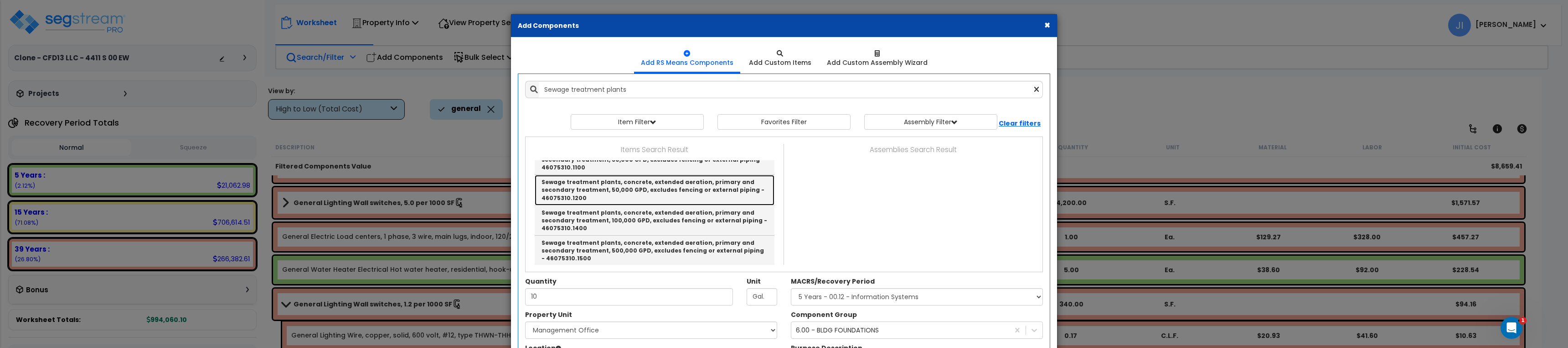
click at [661, 192] on link "Sewage treatment plants, concrete, extended aeration, primary and secondary tre…" at bounding box center [654, 190] width 240 height 30
type input "Sewage treatment plants, concrete, extended aeration, primary and secondary tre…"
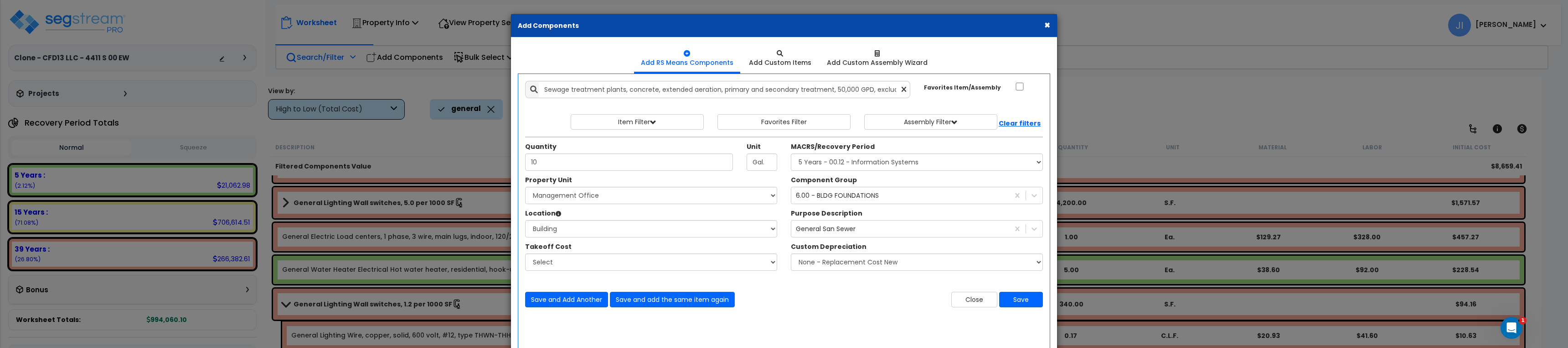
click at [903, 88] on icon at bounding box center [903, 90] width 4 height 8
click at [646, 90] on input "text" at bounding box center [724, 90] width 371 height 17
paste input "Sewage treatment plants"
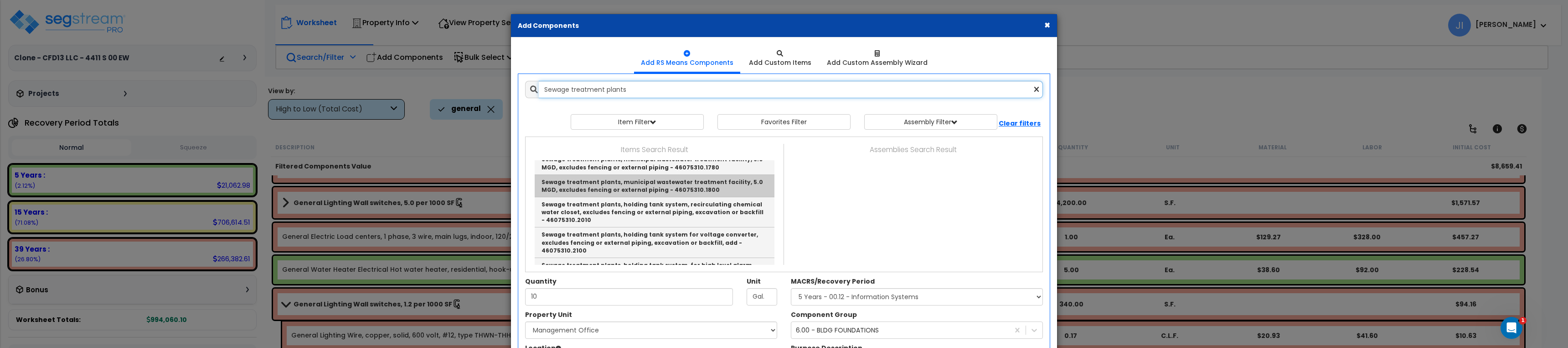
scroll to position [411, 0]
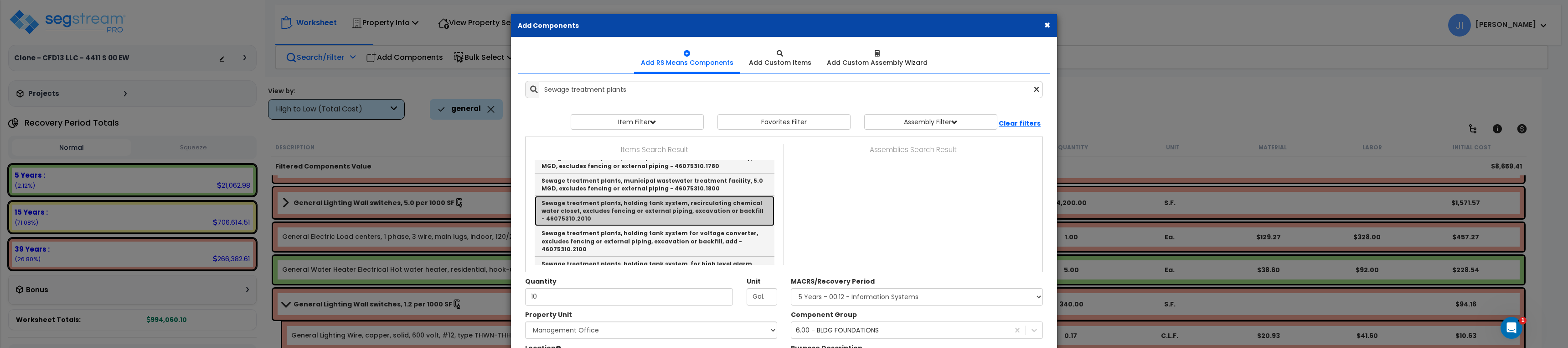
click at [668, 213] on link "Sewage treatment plants, holding tank system, recirculating chemical water clos…" at bounding box center [654, 210] width 240 height 30
type input "Sewage treatment plants, holding tank system, recirculating chemical water clos…"
type input "Ea."
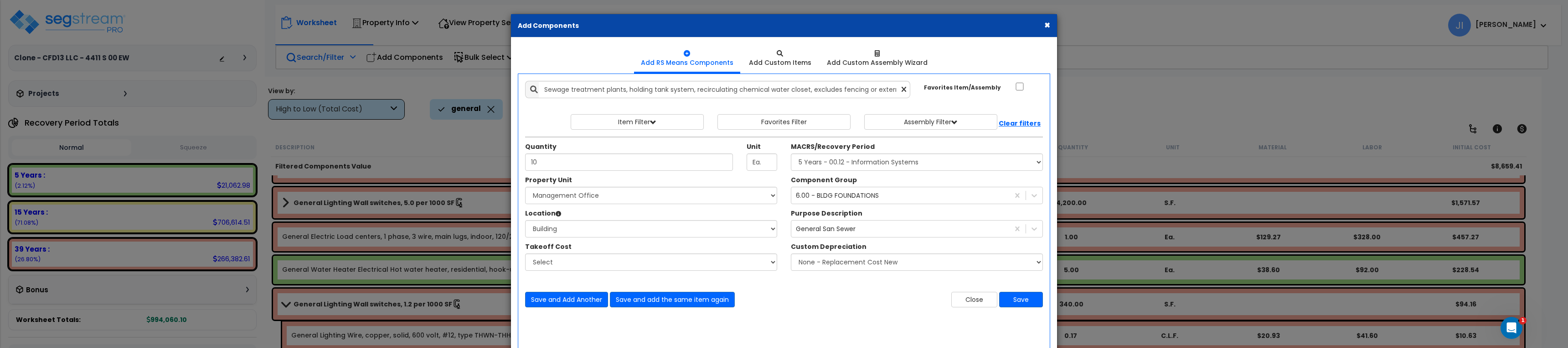
click at [905, 87] on icon at bounding box center [903, 90] width 4 height 8
click at [650, 88] on input "text" at bounding box center [724, 90] width 371 height 17
paste input "Sewage treatment plants"
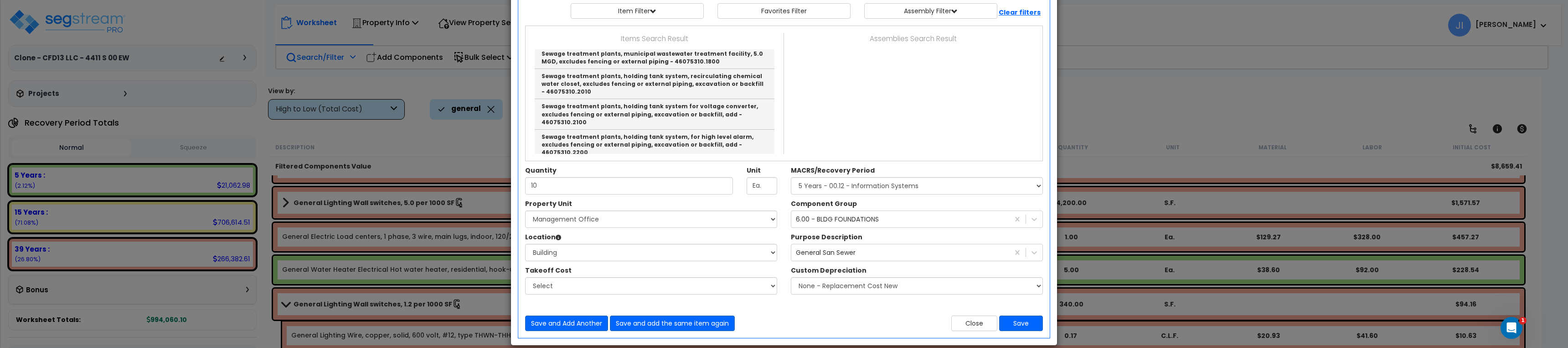
scroll to position [123, 0]
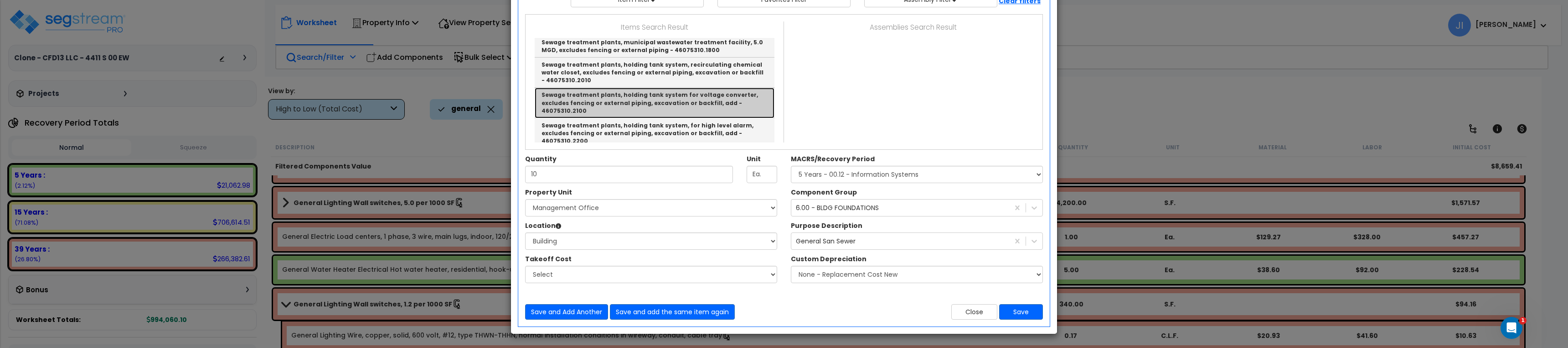
click at [701, 105] on link "Sewage treatment plants, holding tank system for voltage converter, excludes fe…" at bounding box center [654, 102] width 240 height 30
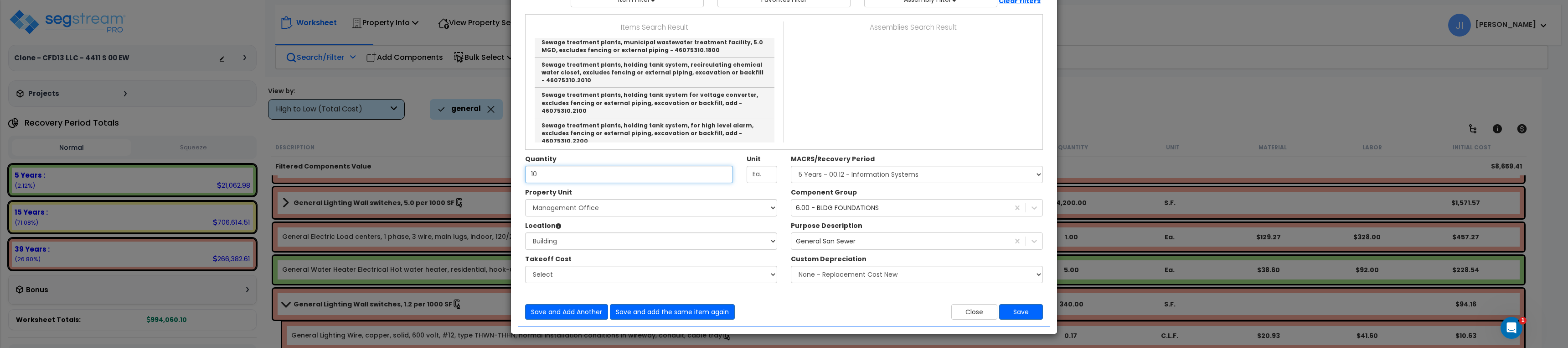
type input "Sewage treatment plants, holding tank system for voltage converter, excludes fe…"
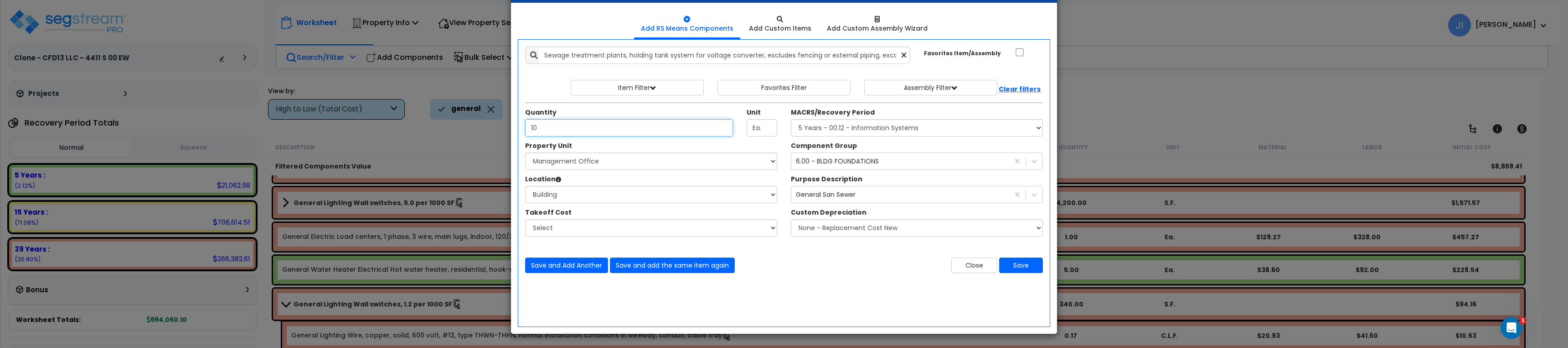
scroll to position [34, 0]
click at [903, 59] on icon at bounding box center [903, 55] width 4 height 8
click at [674, 58] on input "text" at bounding box center [724, 55] width 371 height 17
click at [692, 58] on input "text" at bounding box center [724, 55] width 371 height 17
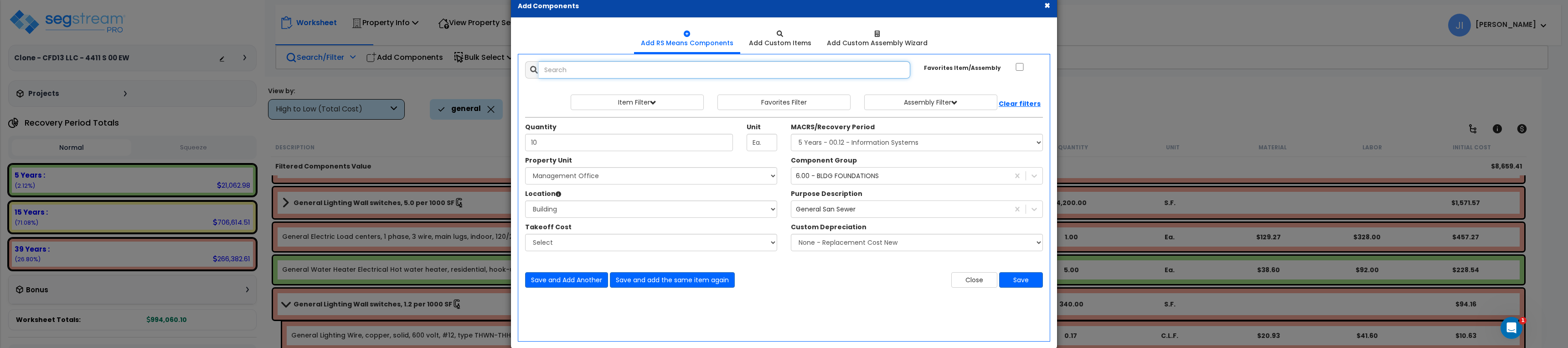
scroll to position [0, 0]
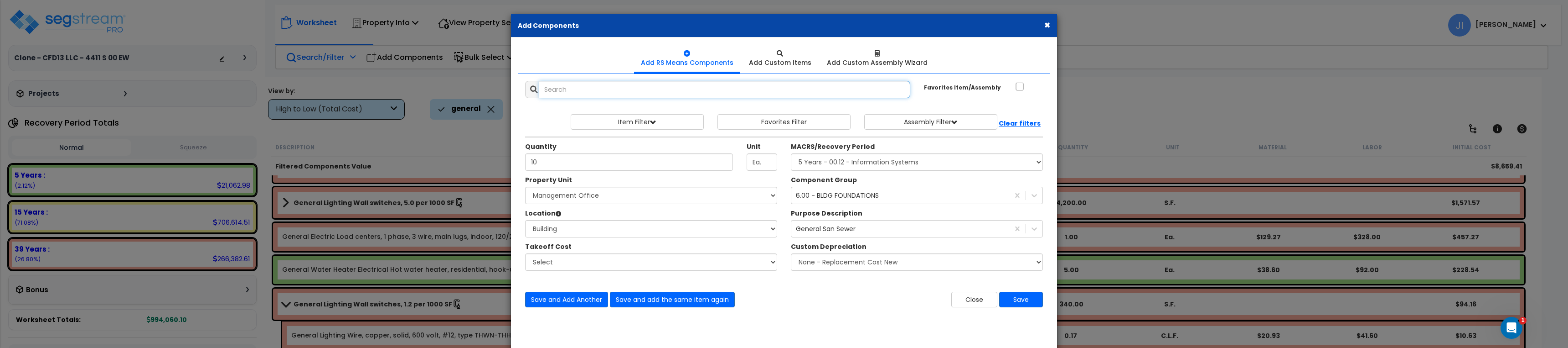
click at [821, 88] on input "text" at bounding box center [724, 90] width 371 height 17
paste input "Sewage treatment plants"
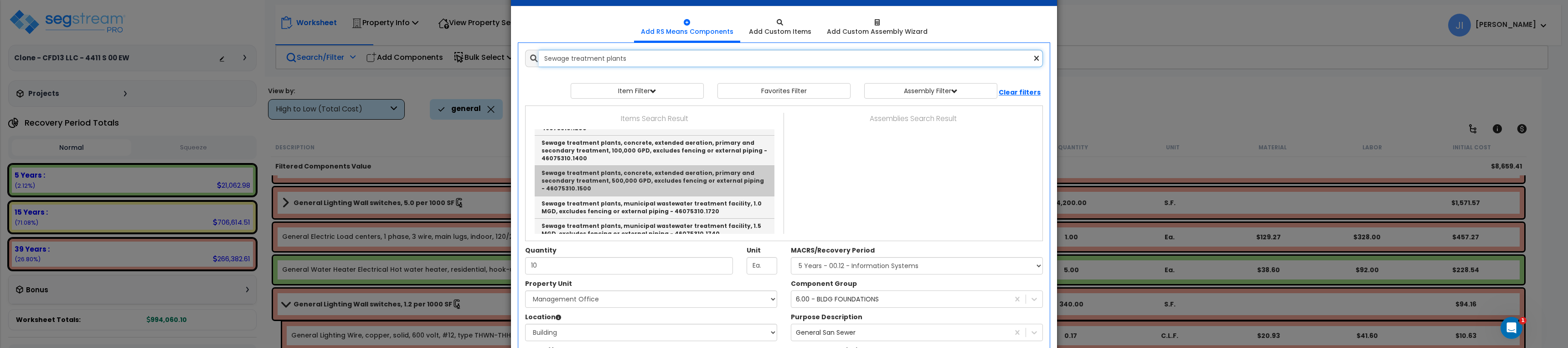
scroll to position [290, 0]
click at [705, 186] on link "Sewage treatment plants, municipal wastewater treatment facility, 1.0 MGD, excl…" at bounding box center [654, 185] width 240 height 23
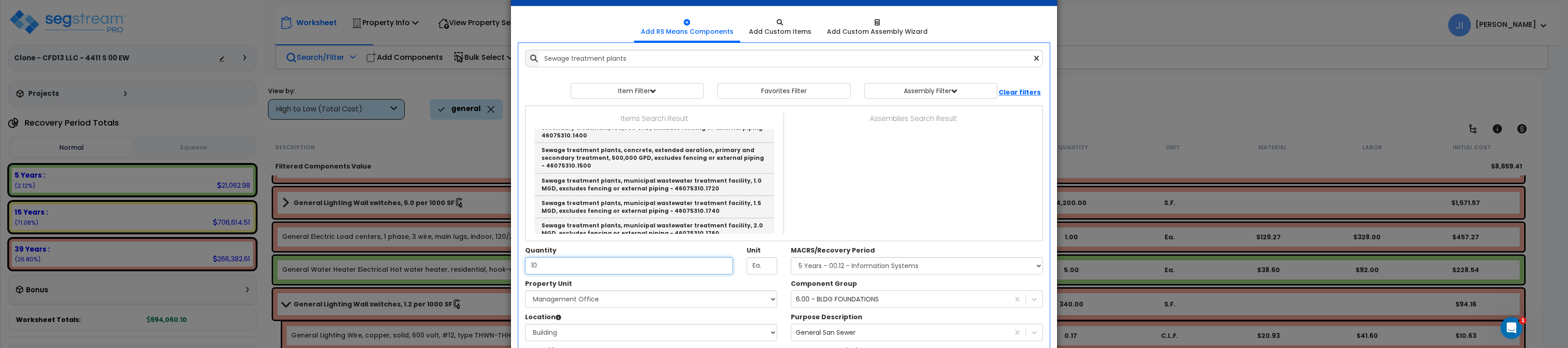
type input "Sewage treatment plants, municipal wastewater treatment facility, 1.0 MGD, excl…"
type input "Gal."
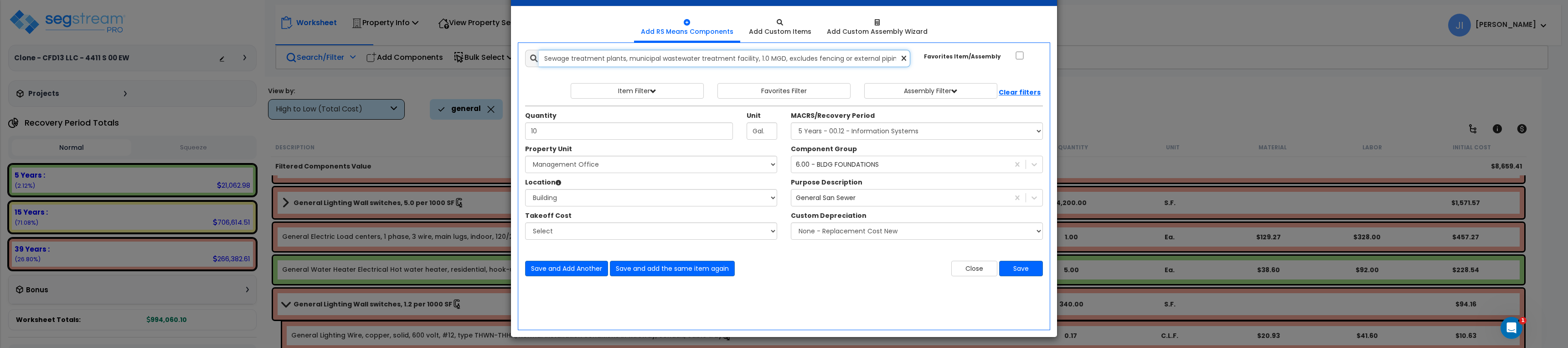
click at [812, 57] on input "Sewage treatment plants, municipal wastewater treatment facility, 1.0 MGD, excl…" at bounding box center [724, 59] width 371 height 17
click at [812, 56] on input "Sewage treatment plants, municipal wastewater treatment facility, 1.0 MGD, excl…" at bounding box center [724, 59] width 371 height 17
click at [903, 57] on icon at bounding box center [903, 59] width 4 height 8
click at [763, 60] on input "text" at bounding box center [724, 59] width 371 height 17
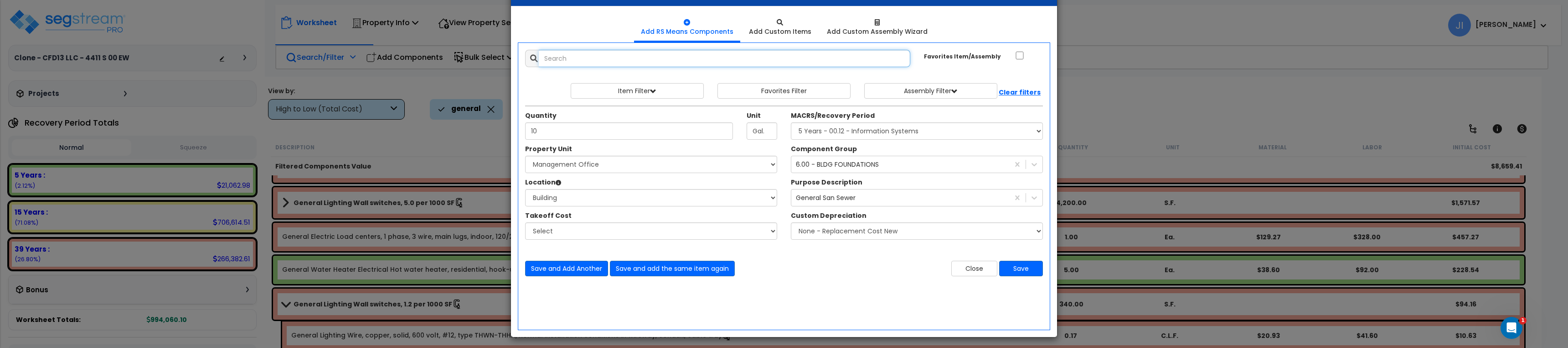
paste input "get-unit-cost/"
drag, startPoint x: 752, startPoint y: 57, endPoint x: 440, endPoint y: 60, distance: 312.0
click at [440, 60] on div "× Add Components Add RS Means Components Add Custom Items Add Items" at bounding box center [784, 174] width 1568 height 348
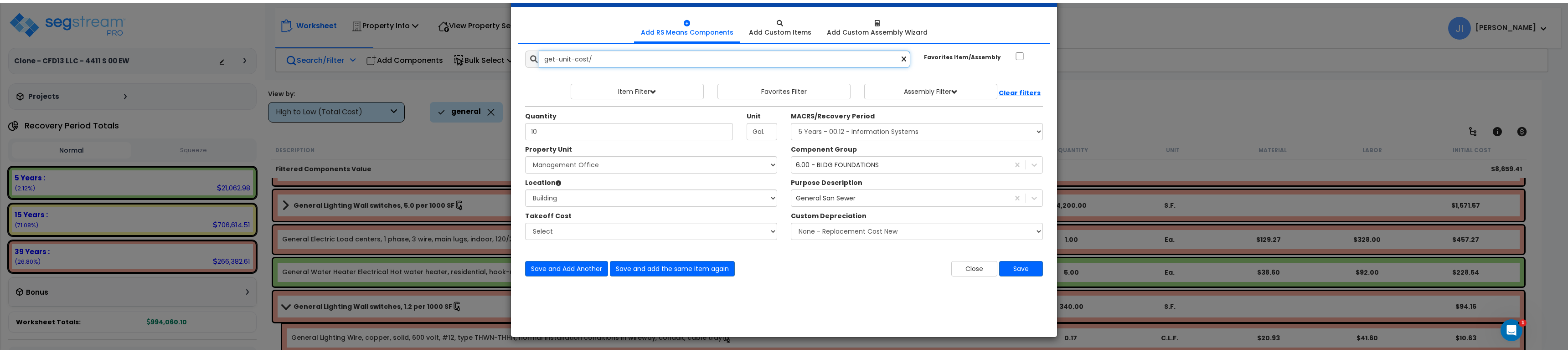
scroll to position [34, 0]
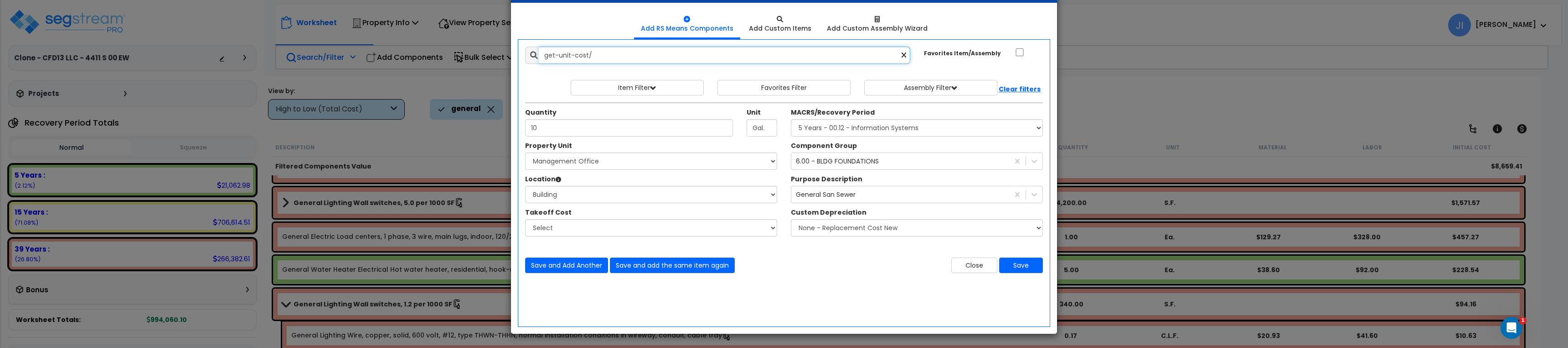
type input "get-unit-cost/"
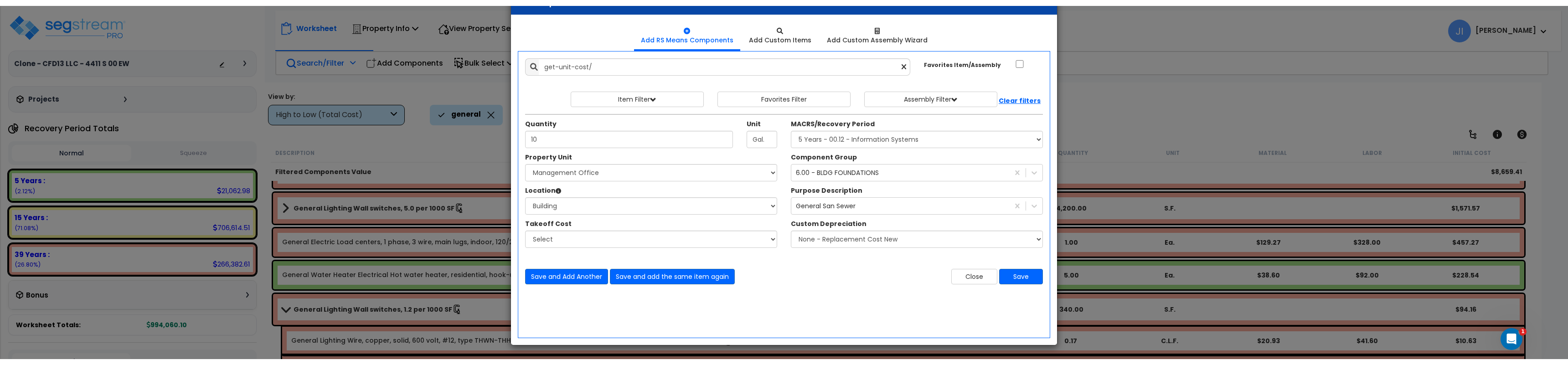
scroll to position [0, 0]
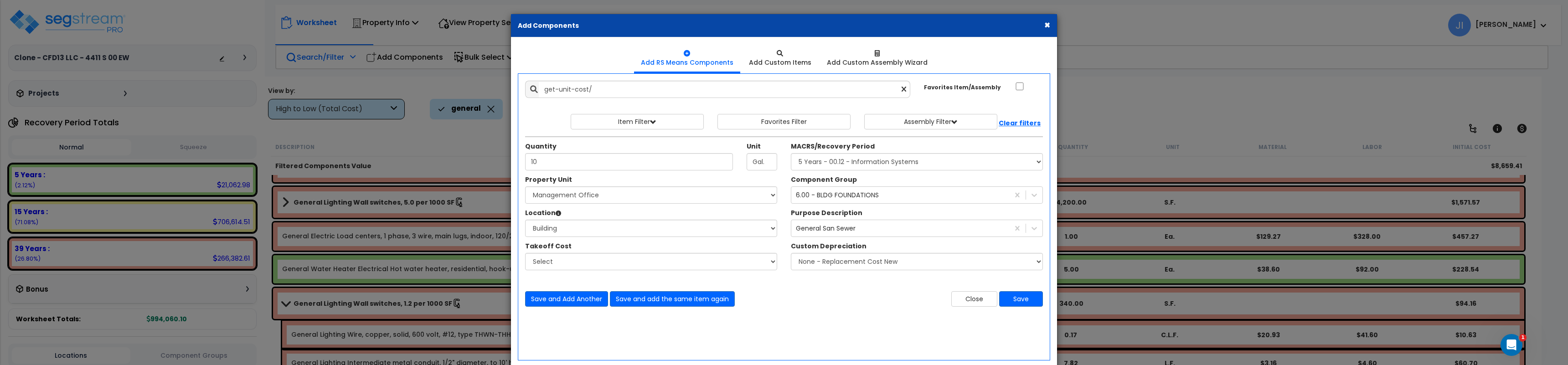
click at [1045, 20] on button "×" at bounding box center [1048, 25] width 6 height 10
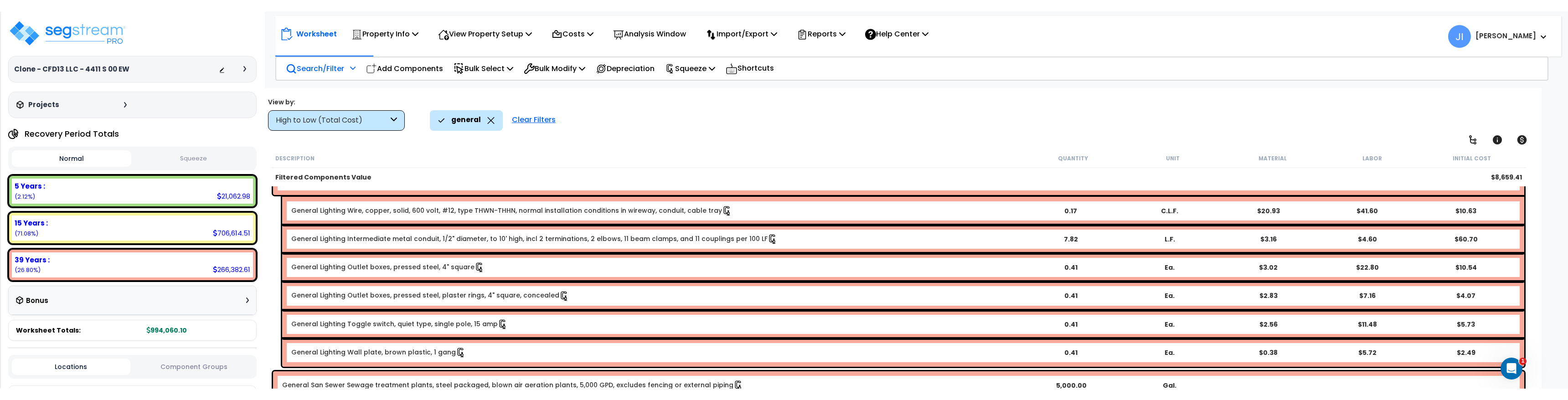
scroll to position [217, 0]
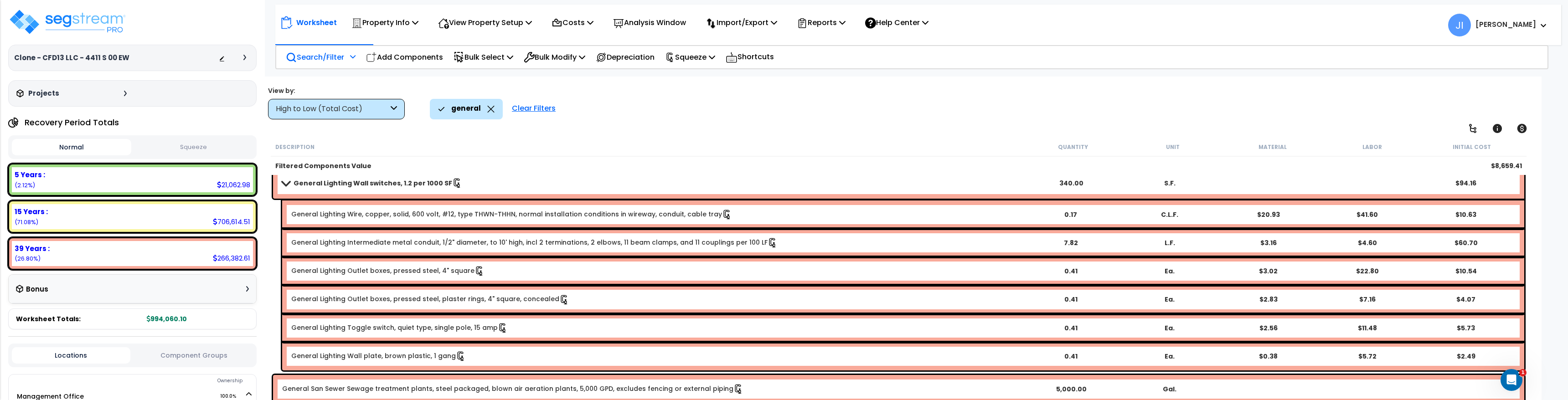
click at [393, 398] on div "General San Sewer Sewage treatment plants, steel packaged, blown air aeration p…" at bounding box center [899, 389] width 1251 height 28
click at [393, 398] on div "General San Sewer Sewage treatment plants, steel packaged, blown air aeration p…" at bounding box center [899, 389] width 1251 height 28
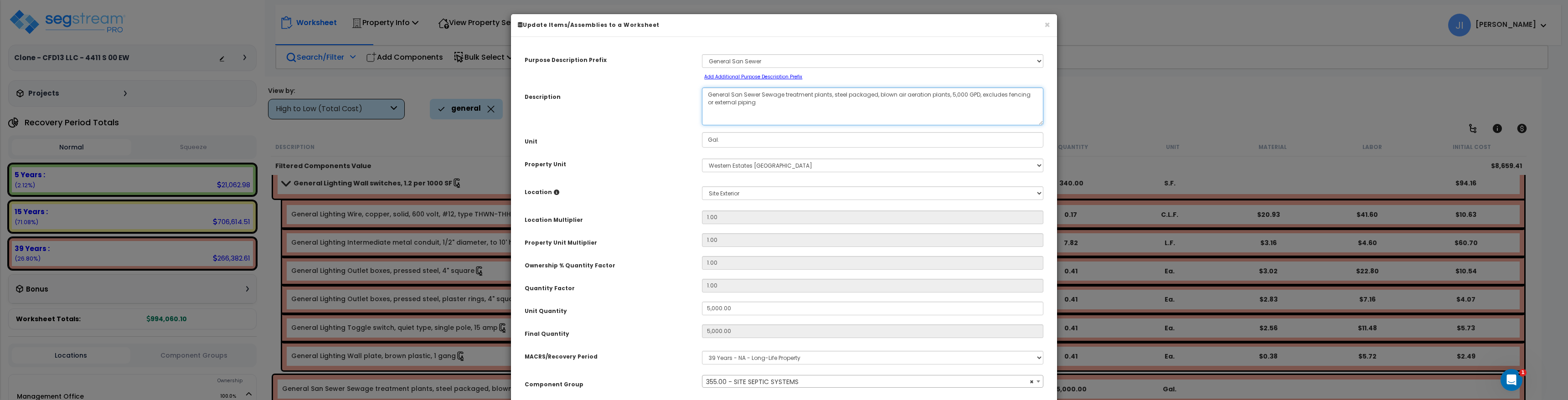
drag, startPoint x: 760, startPoint y: 96, endPoint x: 793, endPoint y: 100, distance: 33.2
click at [793, 97] on textarea "General San Sewer Sewage treatment plants, steel packaged, blown air aeration p…" at bounding box center [872, 107] width 341 height 38
select select "46151"
click at [774, 108] on textarea "General San Sewer Sewage treatment plants, steel packaged, blown air aeration p…" at bounding box center [872, 107] width 341 height 38
drag, startPoint x: 761, startPoint y: 97, endPoint x: 832, endPoint y: 99, distance: 71.0
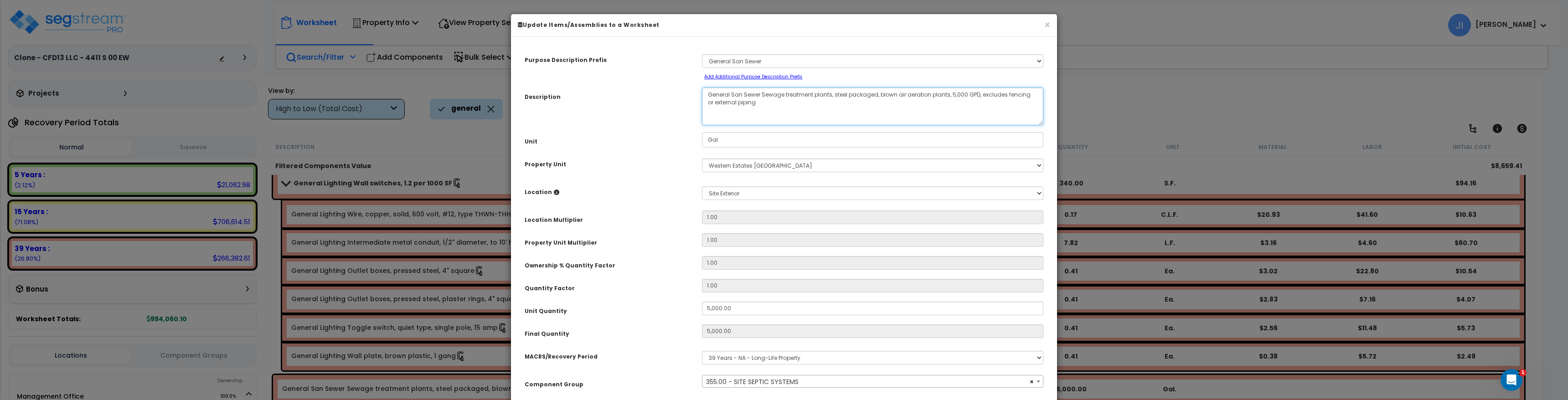
click at [832, 98] on textarea "General San Sewer Sewage treatment plants, steel packaged, blown air aeration p…" at bounding box center [872, 107] width 341 height 38
click at [1046, 21] on button "×" at bounding box center [1048, 25] width 6 height 10
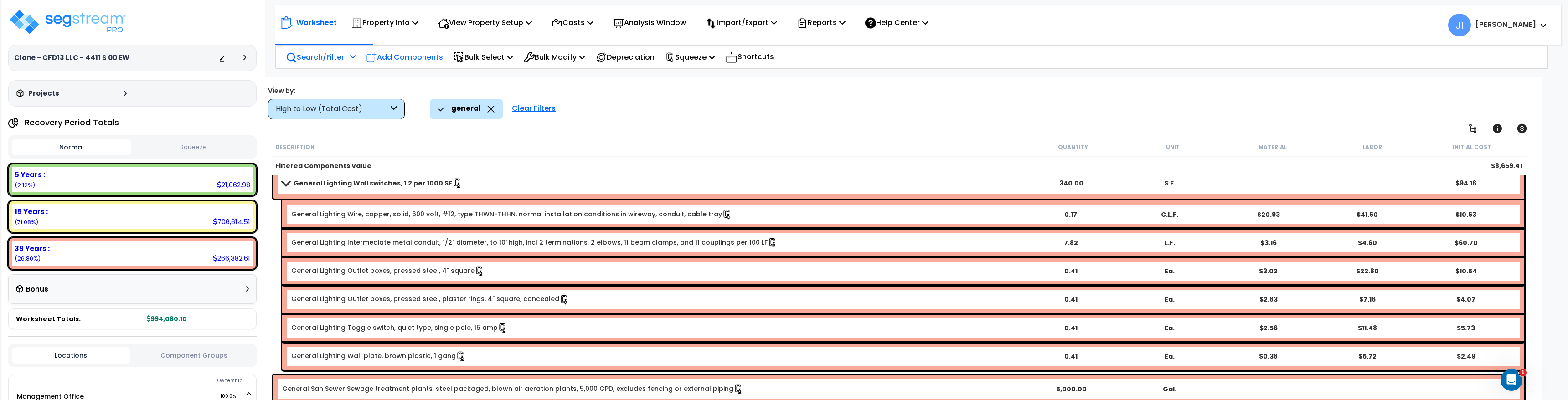
click at [402, 54] on p "Add Components" at bounding box center [404, 57] width 77 height 12
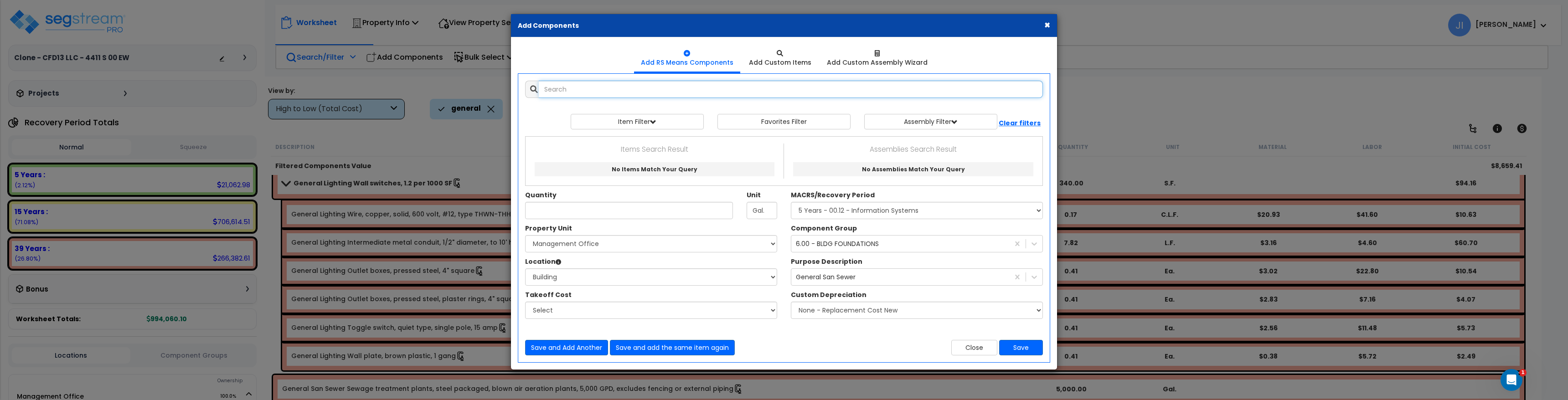
scroll to position [0, 0]
click at [694, 95] on input "text" at bounding box center [791, 89] width 504 height 17
paste input "Sewage treatment plants,"
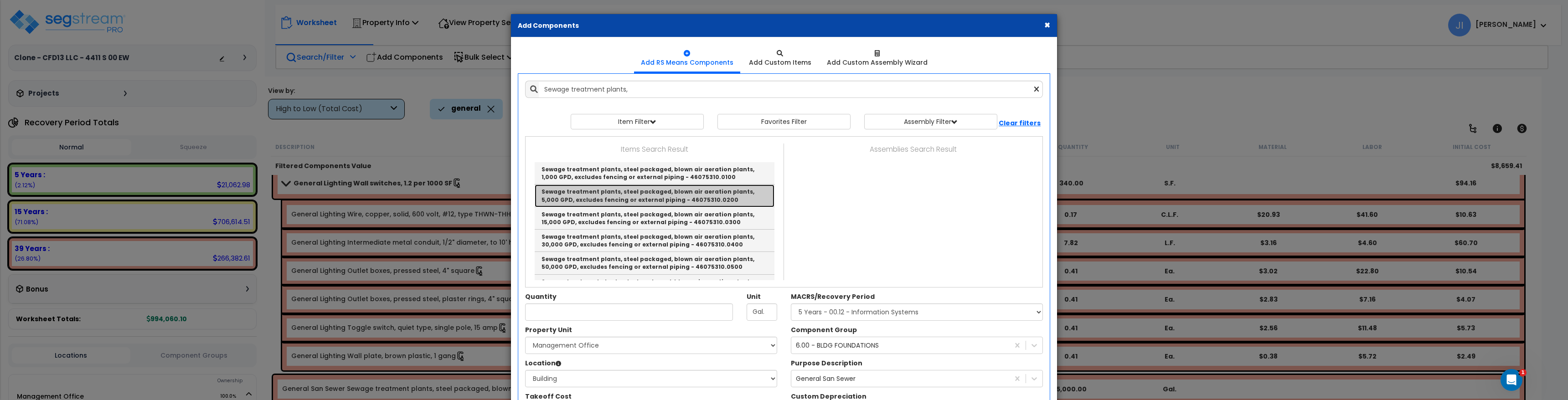
click at [674, 191] on link "Sewage treatment plants, steel packaged, blown air aeration plants, 5,000 GPD, …" at bounding box center [654, 195] width 240 height 23
type input "Sewage treatment plants, steel packaged, blown air aeration plants, 5,000 GPD, …"
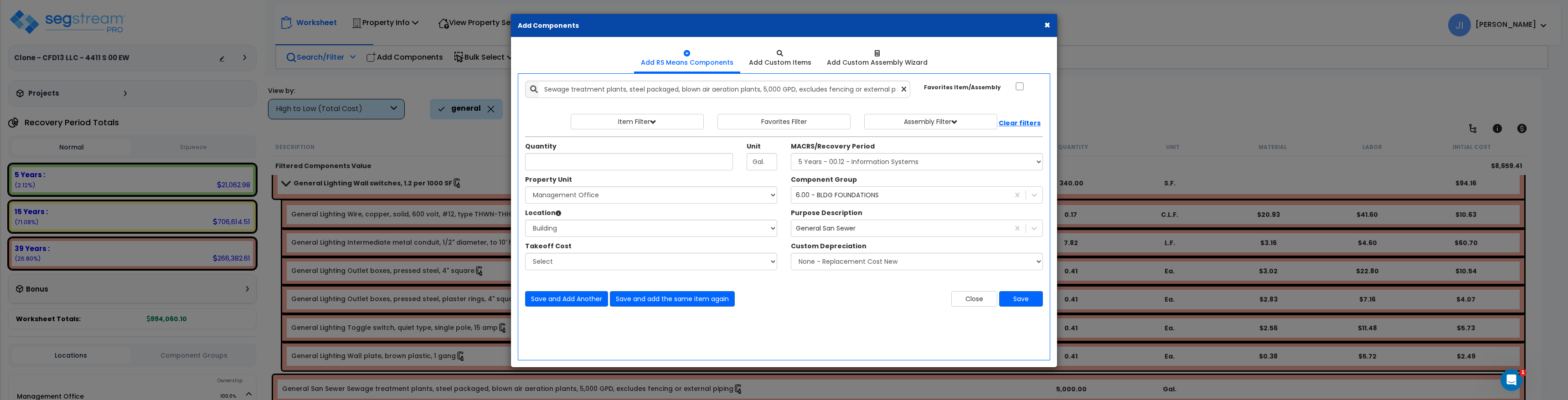
click at [1046, 24] on button "×" at bounding box center [1048, 25] width 6 height 10
